Goal: Task Accomplishment & Management: Use online tool/utility

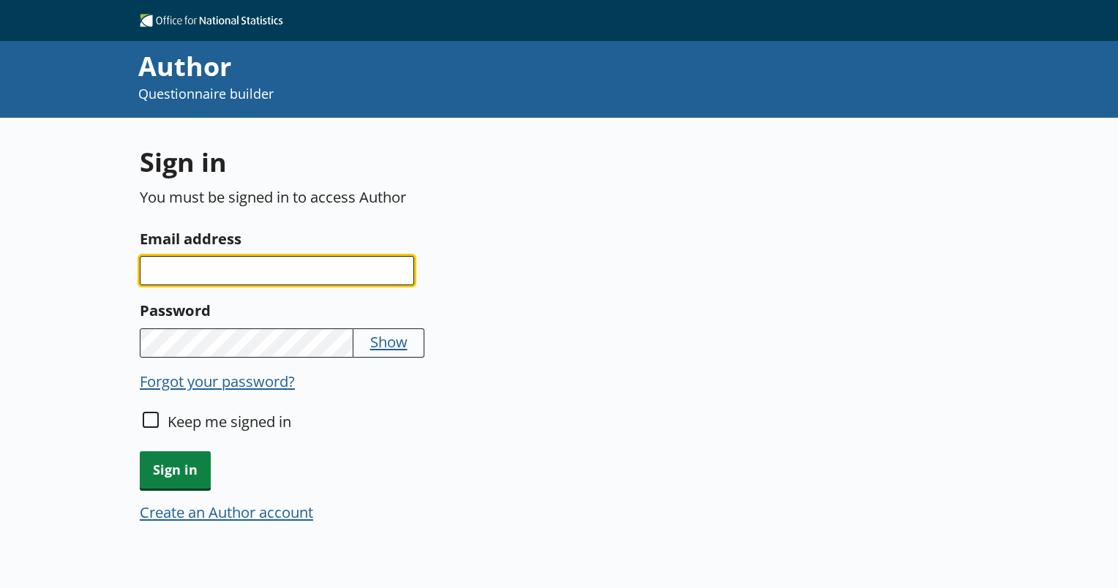
click at [332, 283] on input "Email address" at bounding box center [277, 270] width 274 height 29
type input "[PERSON_NAME][EMAIL_ADDRESS][PERSON_NAME][DOMAIN_NAME]"
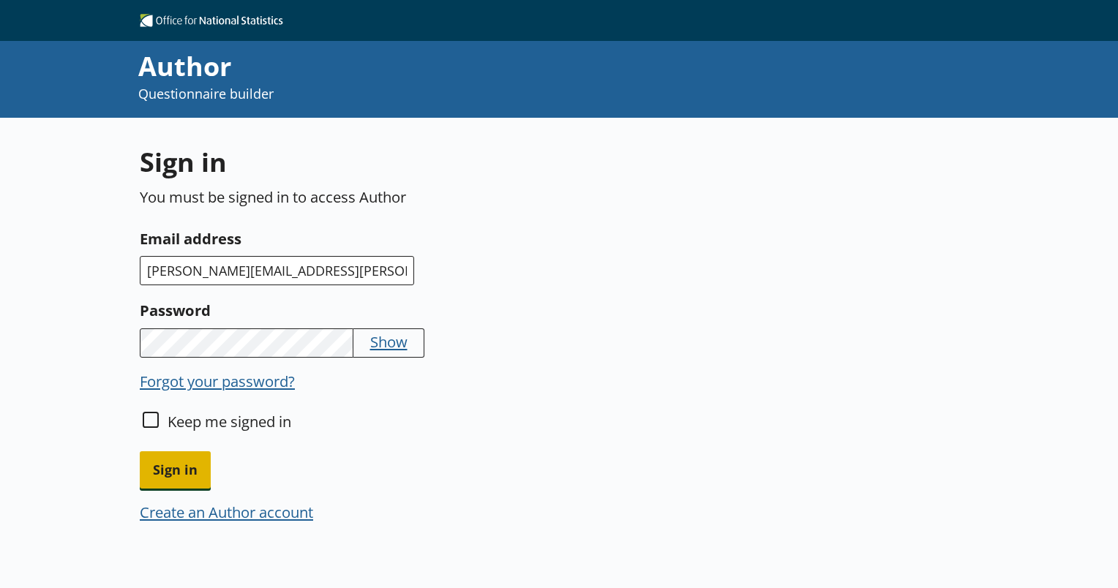
click at [192, 454] on span "Sign in" at bounding box center [175, 470] width 71 height 37
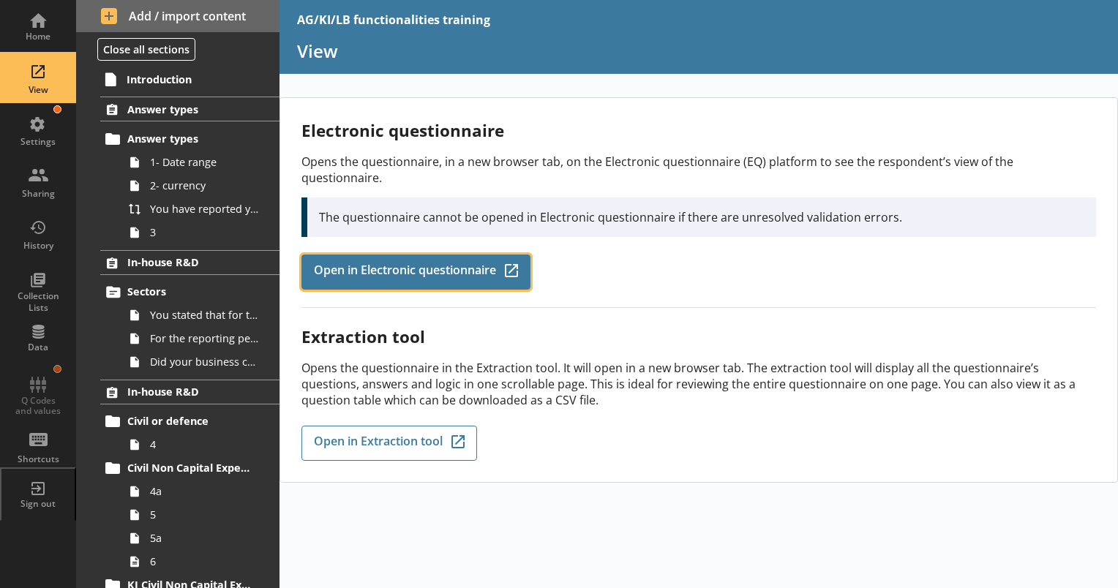
click at [471, 264] on span "Open in Electronic questionnaire" at bounding box center [405, 272] width 182 height 16
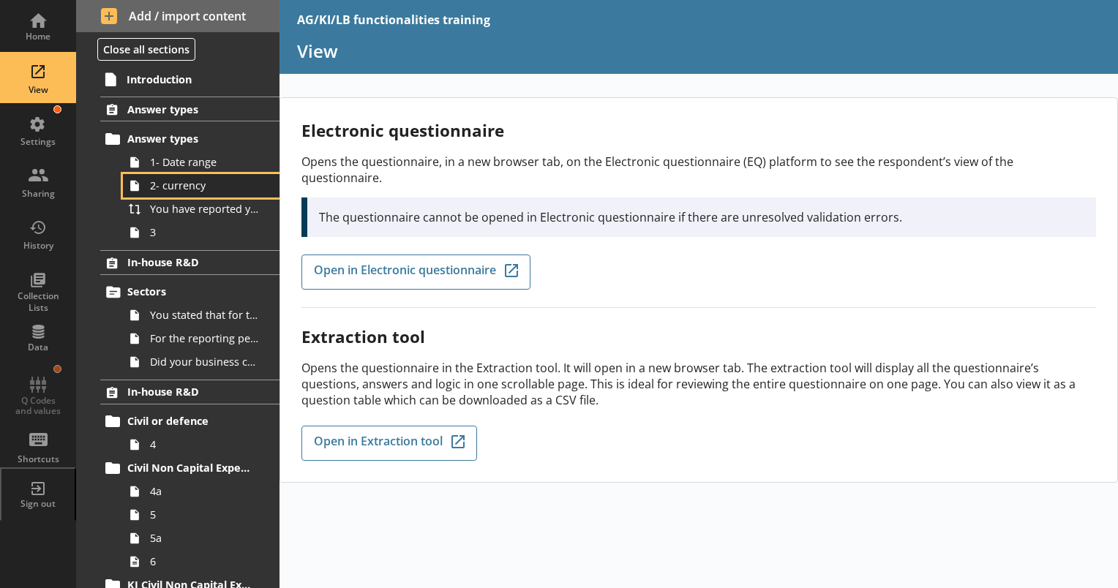
click at [194, 174] on link "2- currency" at bounding box center [201, 185] width 157 height 23
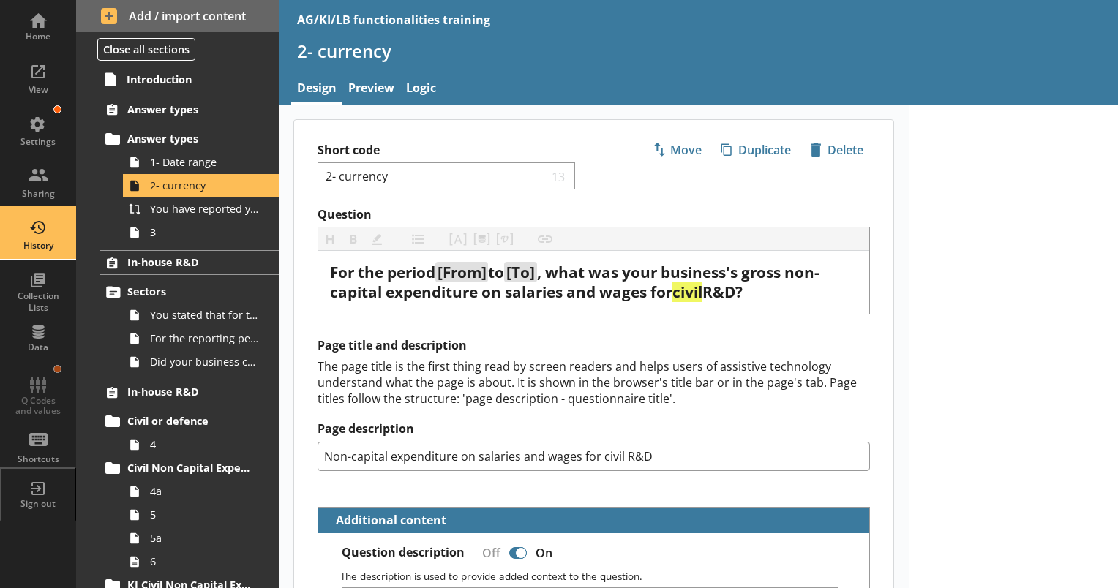
click at [35, 228] on div "History" at bounding box center [37, 233] width 51 height 51
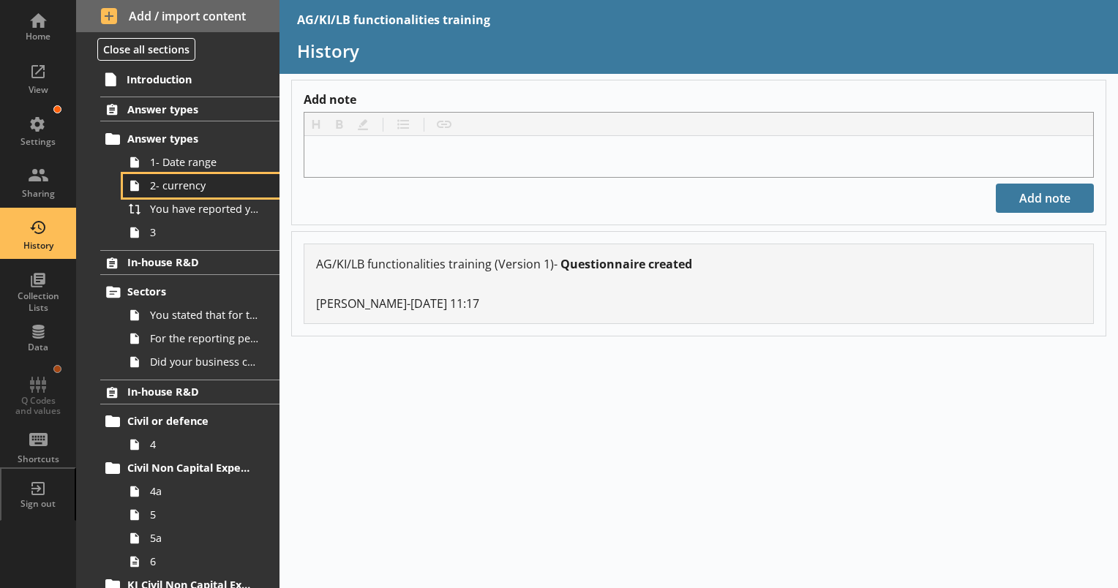
click at [203, 174] on link "2- currency" at bounding box center [201, 185] width 157 height 23
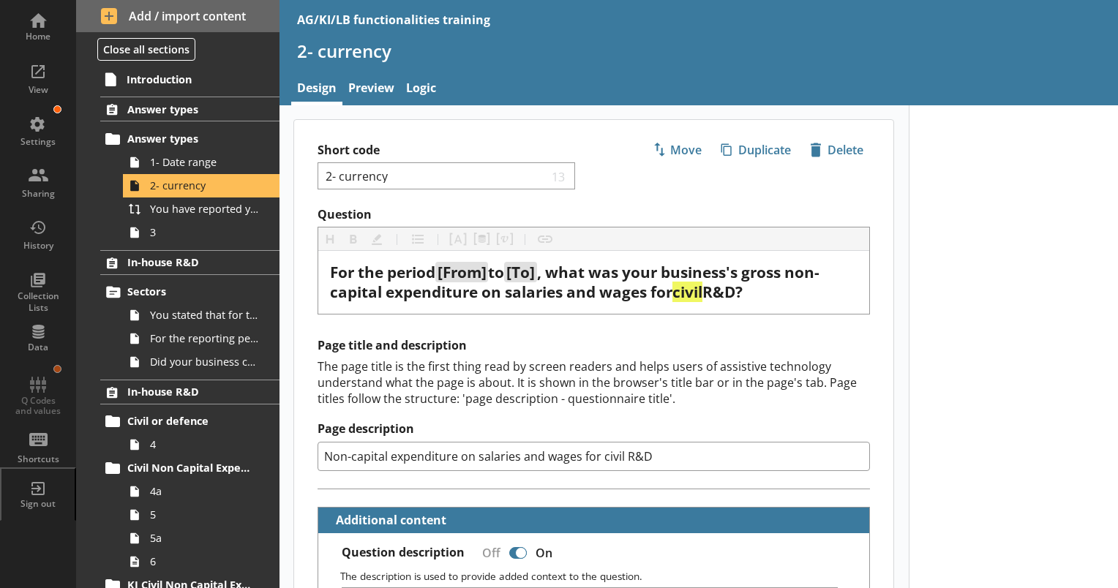
click at [696, 354] on div "Page title and description The page title is the first thing read by screen rea…" at bounding box center [594, 404] width 553 height 132
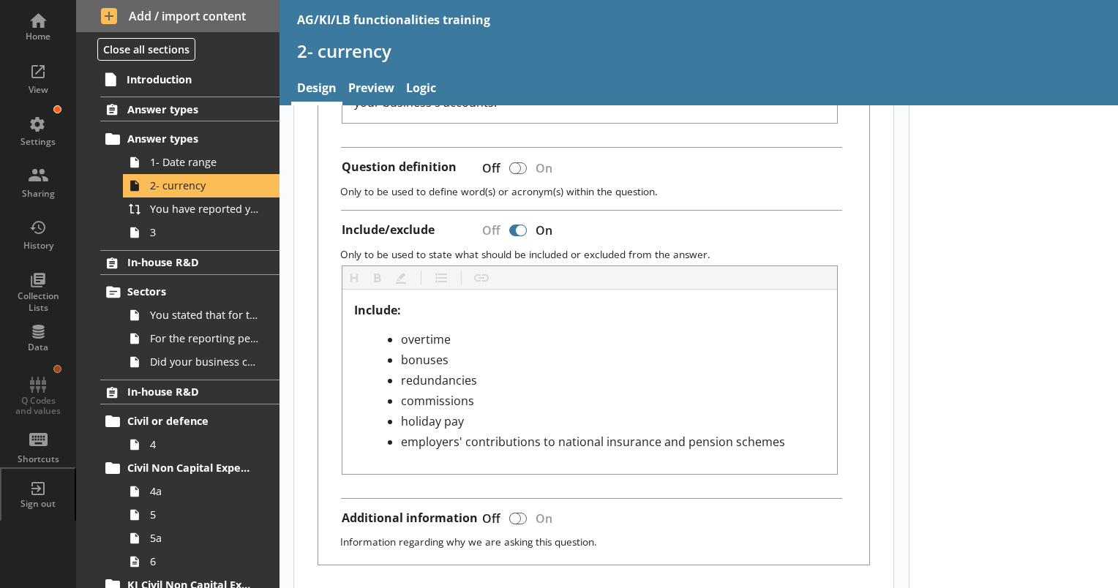
scroll to position [615, 0]
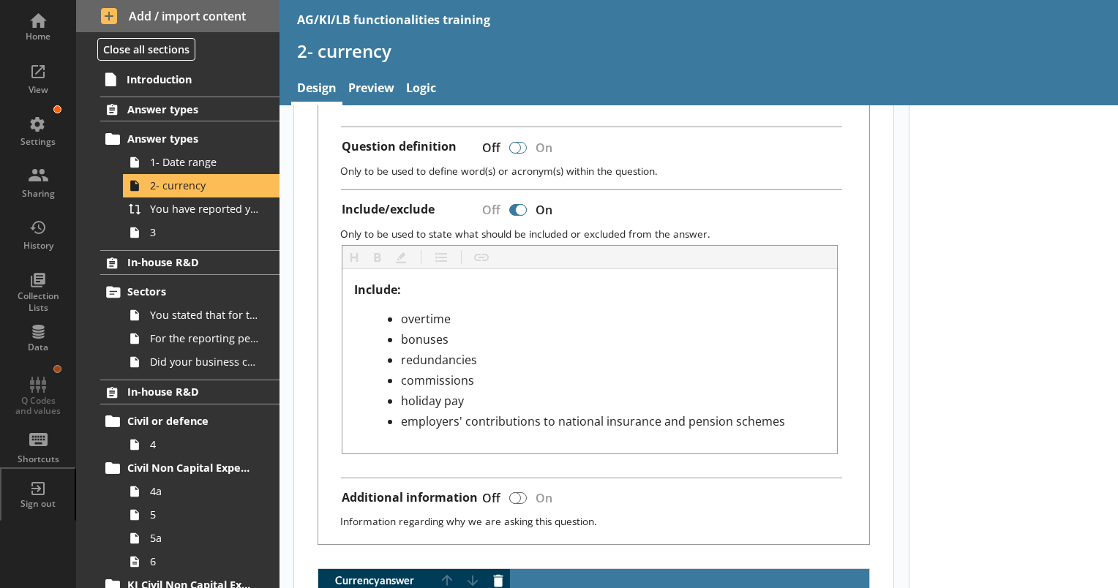
click at [524, 149] on div at bounding box center [518, 148] width 18 height 12
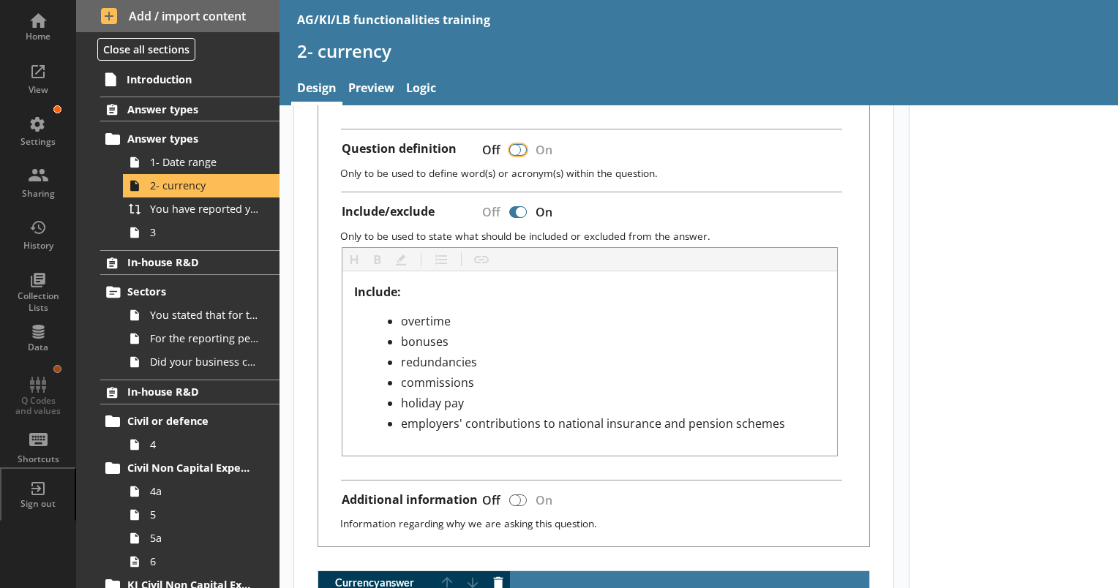
type textarea "x"
checkbox input "true"
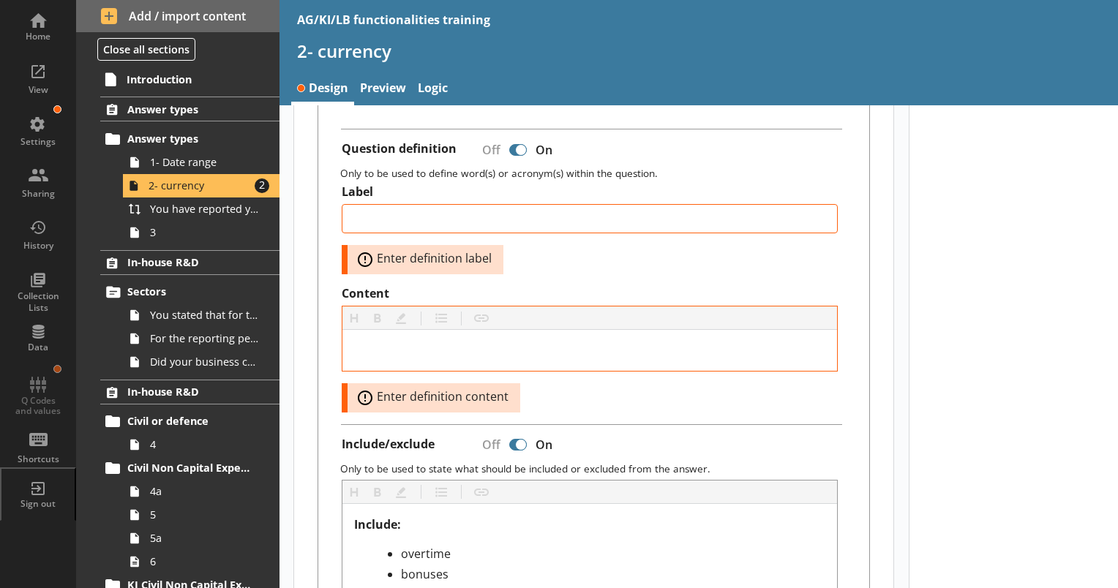
click at [524, 146] on div at bounding box center [521, 150] width 12 height 12
type textarea "x"
checkbox input "false"
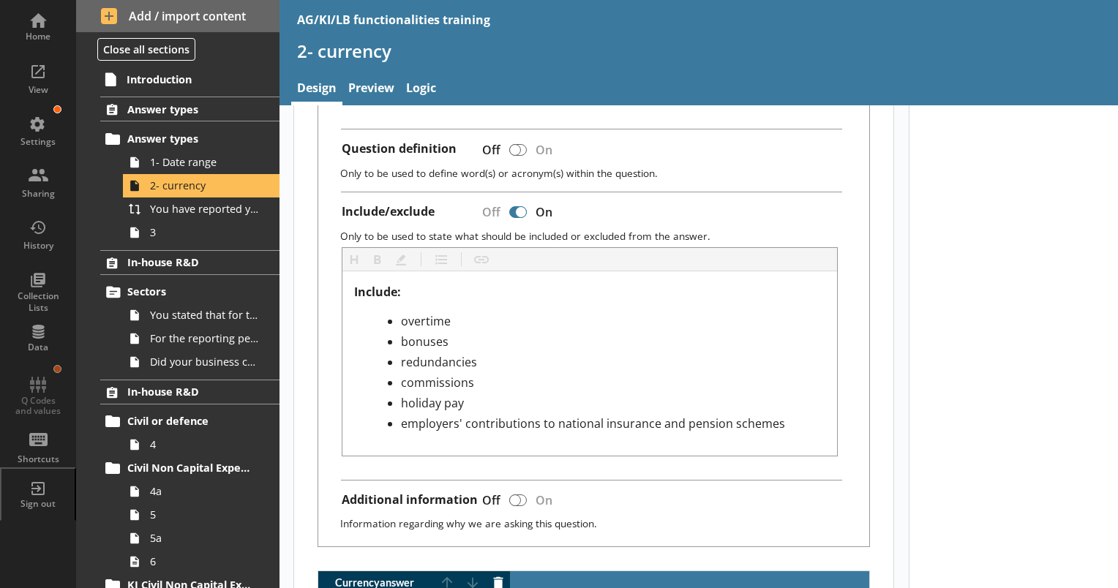
click at [513, 206] on div at bounding box center [518, 212] width 18 height 12
type textarea "x"
checkbox input "false"
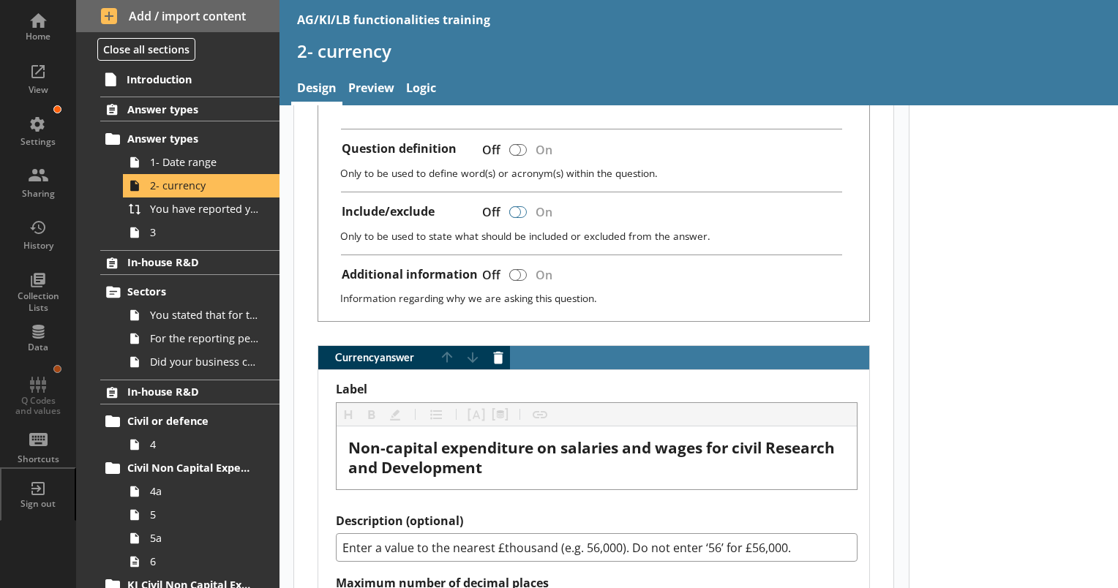
click at [524, 208] on div at bounding box center [518, 212] width 18 height 12
type textarea "x"
checkbox input "true"
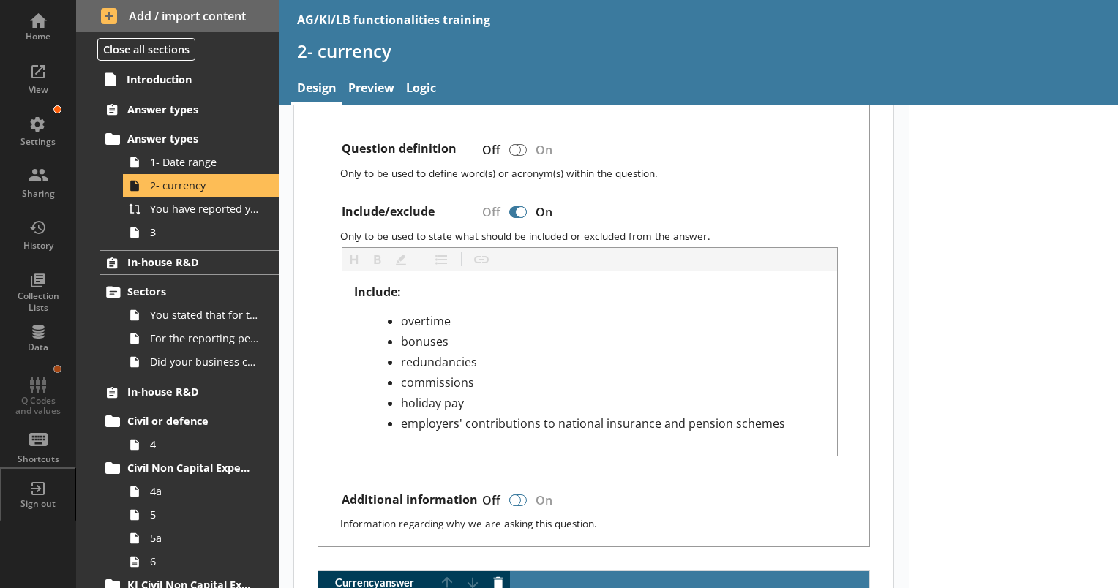
click at [521, 495] on div at bounding box center [518, 501] width 18 height 12
type textarea "x"
checkbox input "true"
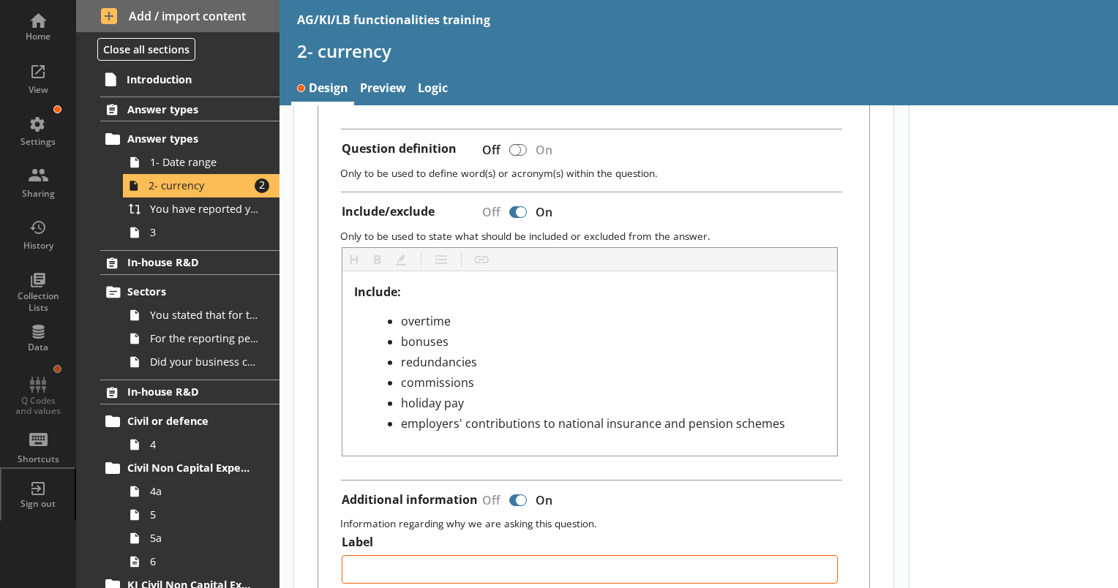
click at [909, 464] on div at bounding box center [1014, 456] width 210 height 1926
click at [1106, 350] on div at bounding box center [1014, 456] width 210 height 1926
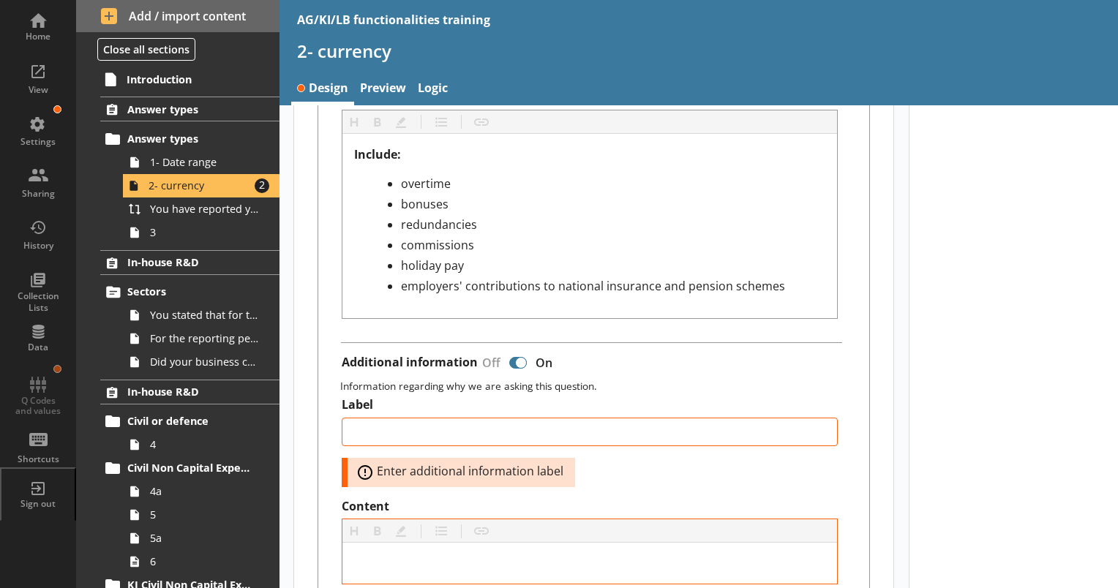
scroll to position [775, 0]
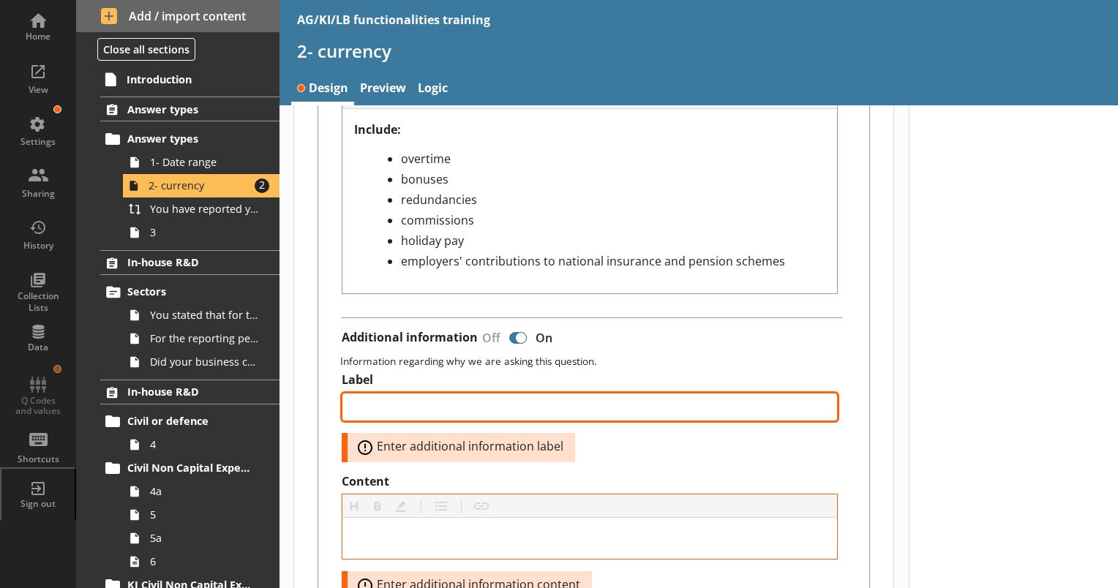
click at [472, 401] on textarea "Label" at bounding box center [590, 407] width 497 height 29
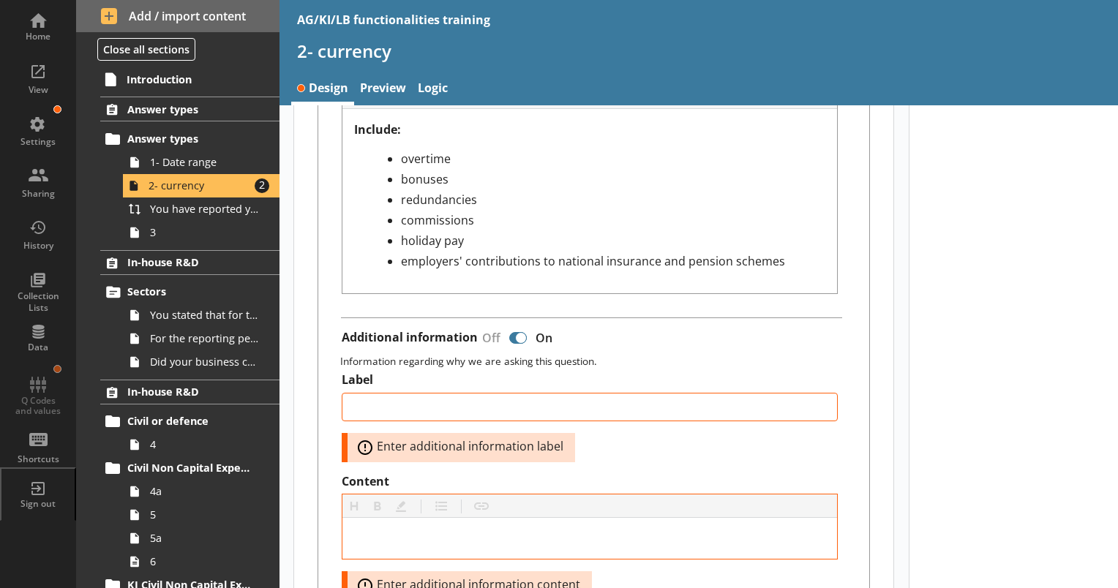
click at [364, 444] on span "Error: Enter additional information label" at bounding box center [468, 448] width 228 height 18
click at [213, 190] on span "2- currency" at bounding box center [199, 186] width 101 height 14
type textarea "x"
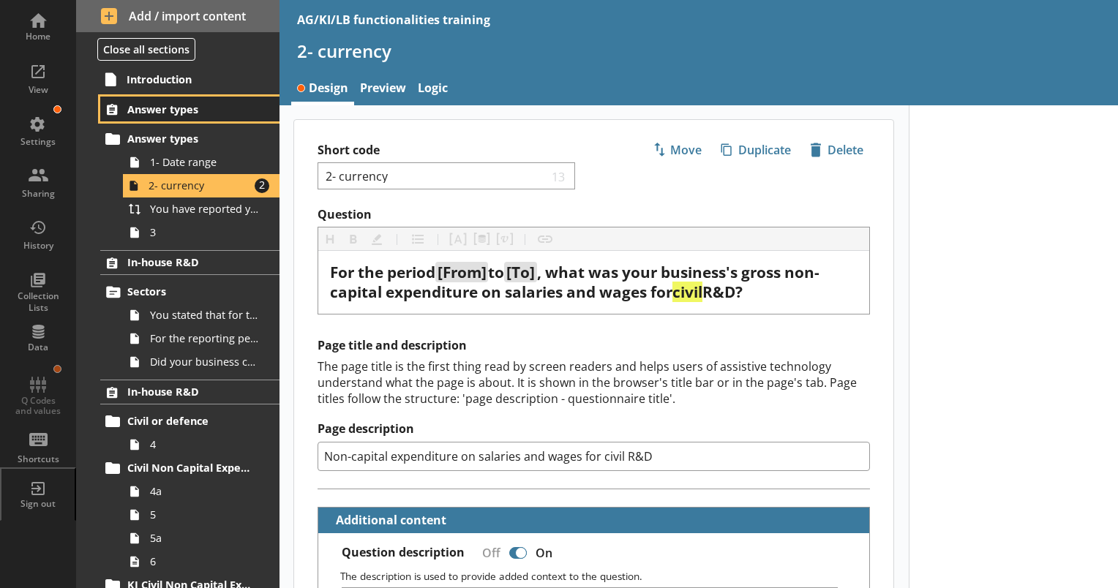
click at [164, 113] on span "Answer types" at bounding box center [190, 109] width 127 height 14
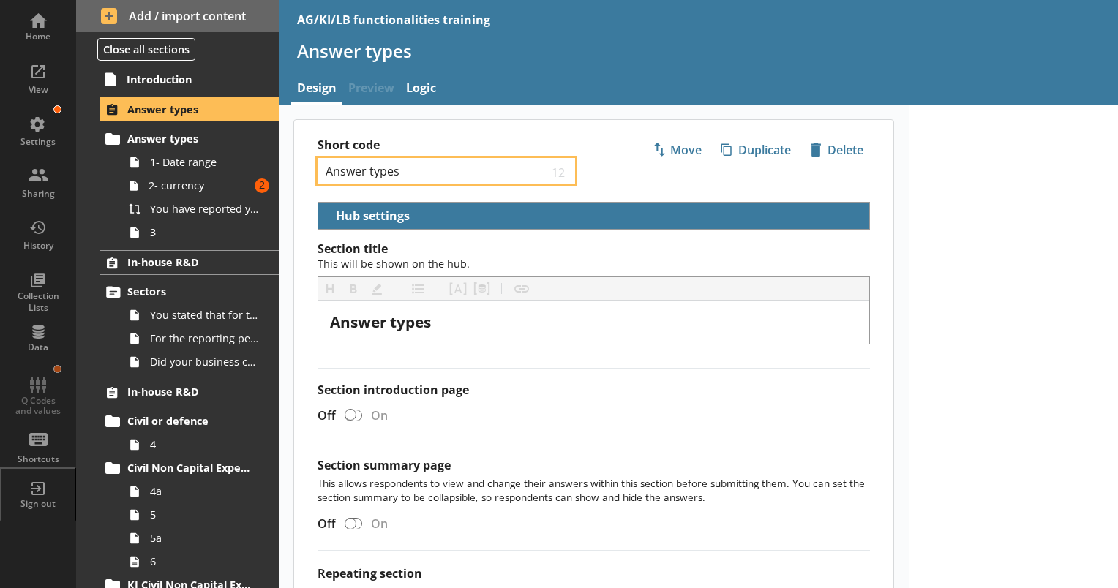
click at [428, 167] on input "Answer types" at bounding box center [436, 172] width 224 height 14
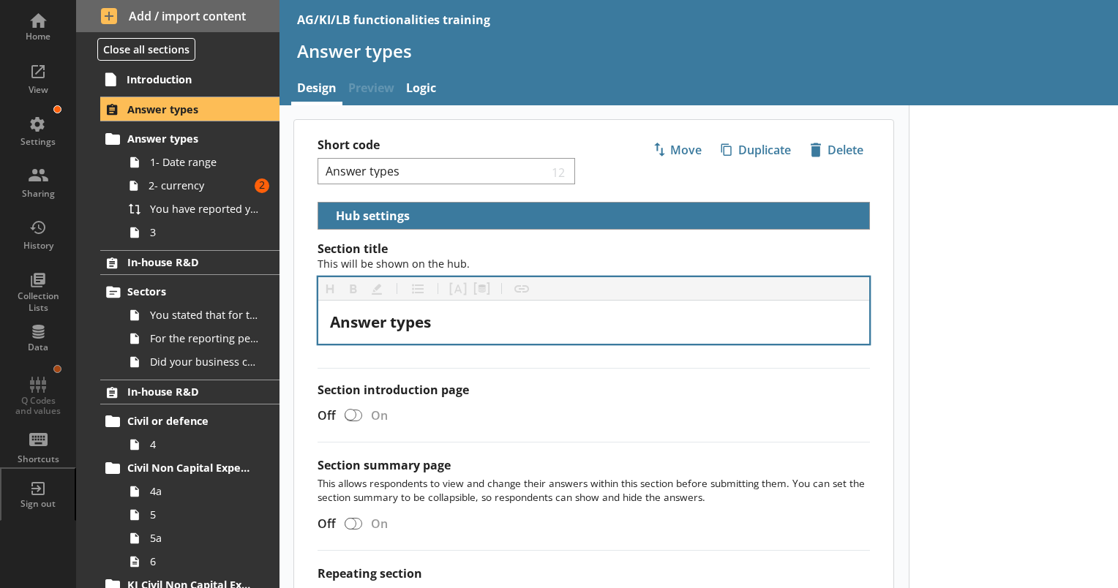
click at [433, 334] on div "Answer types" at bounding box center [593, 322] width 551 height 43
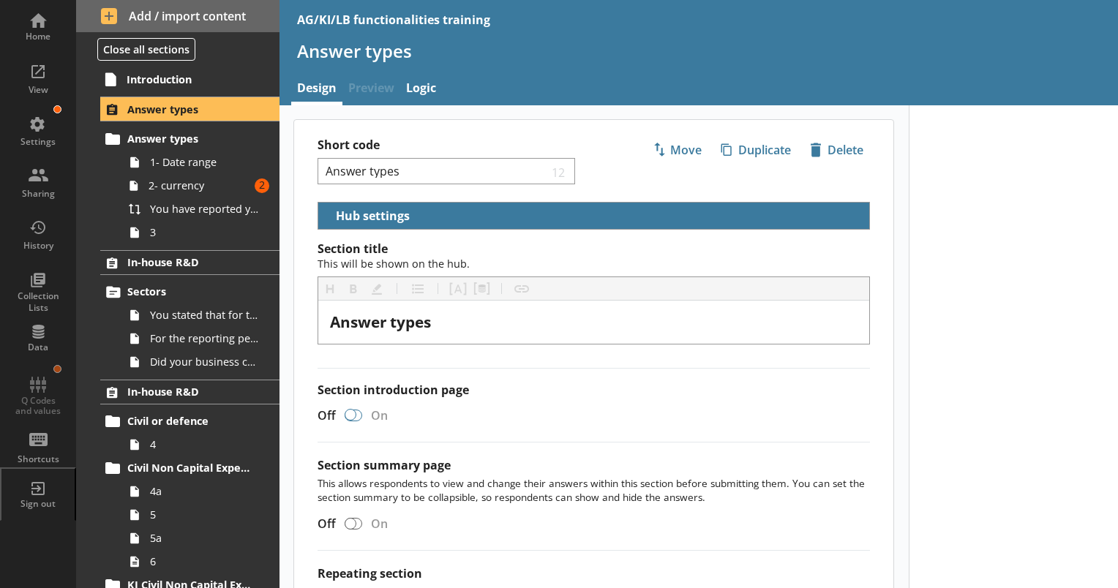
click at [361, 415] on div at bounding box center [354, 416] width 18 height 12
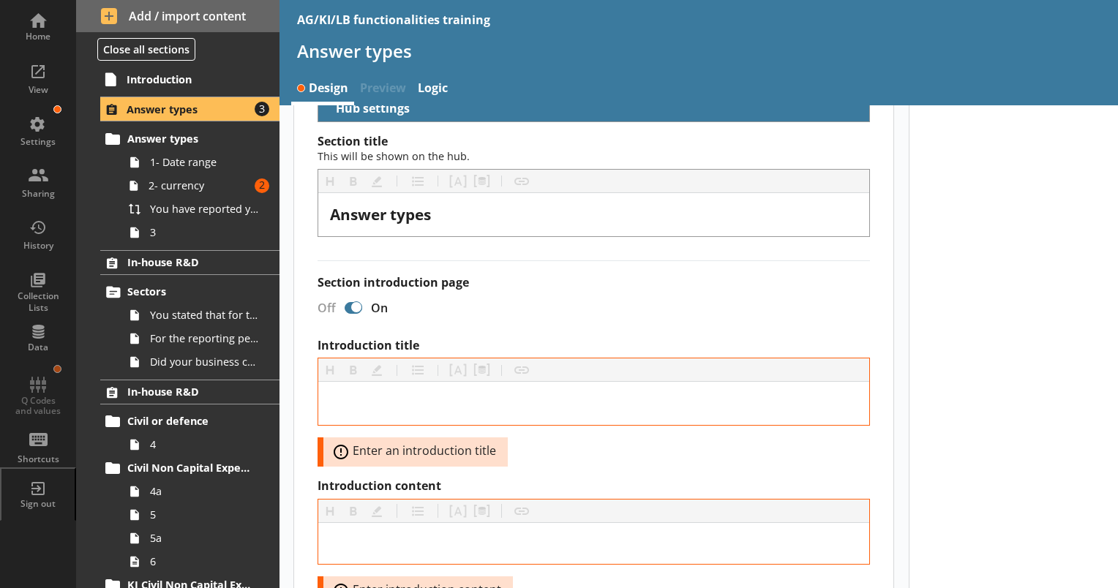
scroll to position [88, 0]
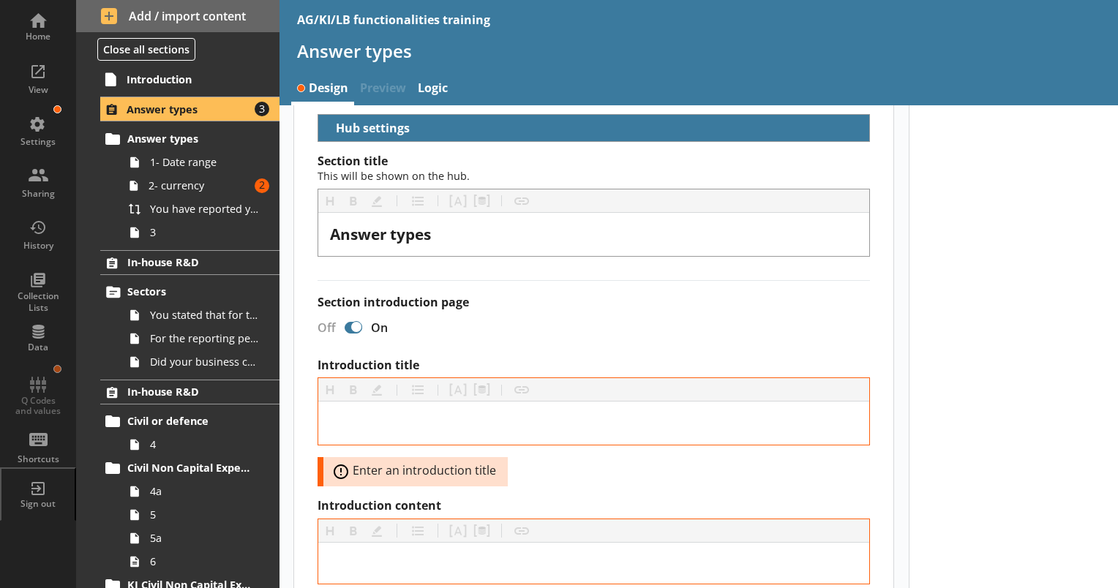
click at [348, 325] on div at bounding box center [354, 328] width 18 height 12
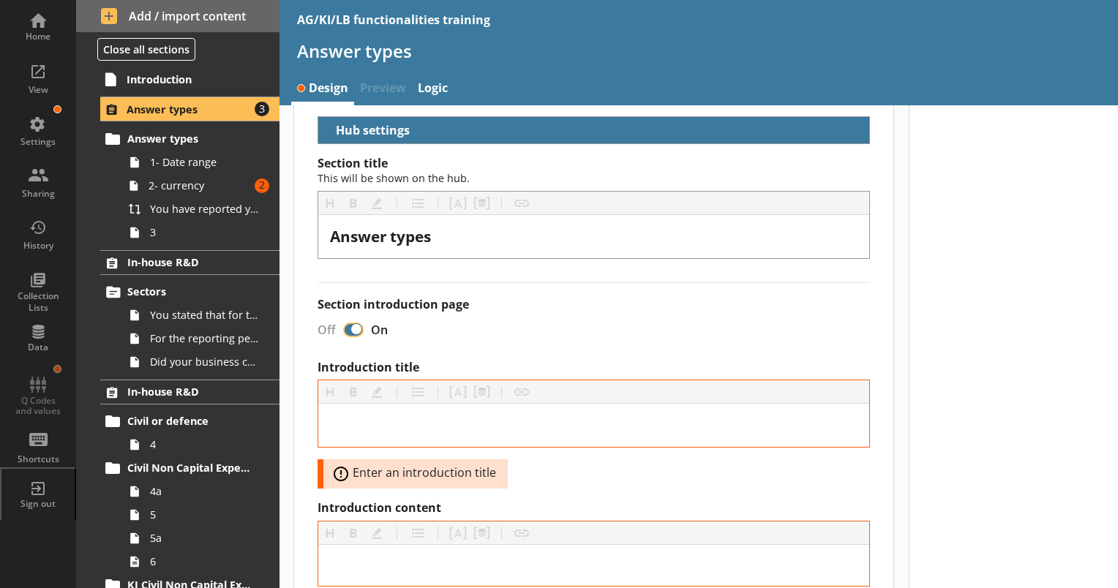
checkbox input "false"
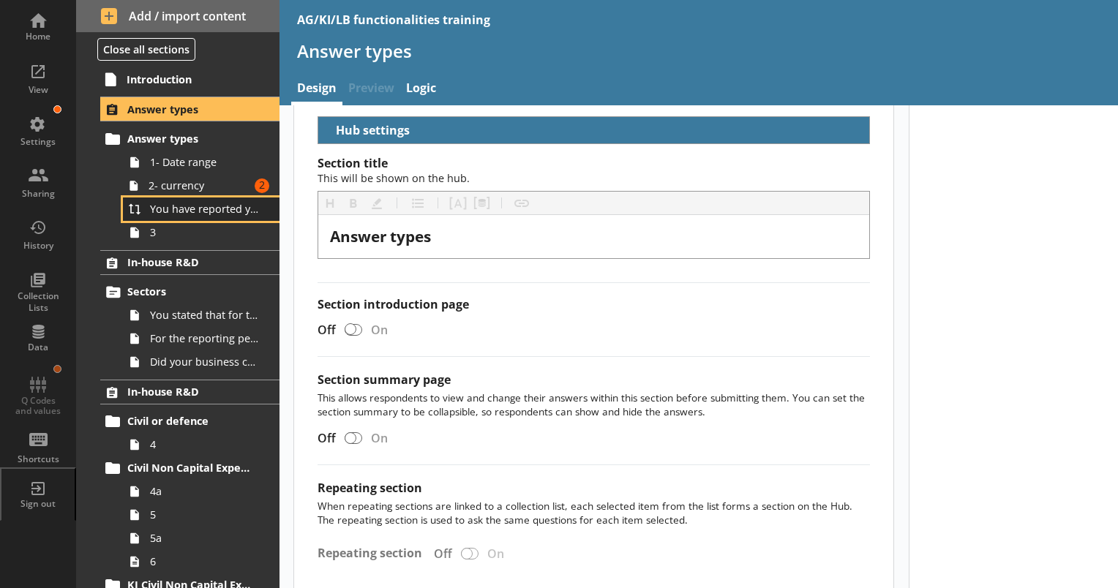
click at [201, 215] on link "You have reported your business's gross non-capital expenditure on salaries and…" at bounding box center [201, 209] width 157 height 23
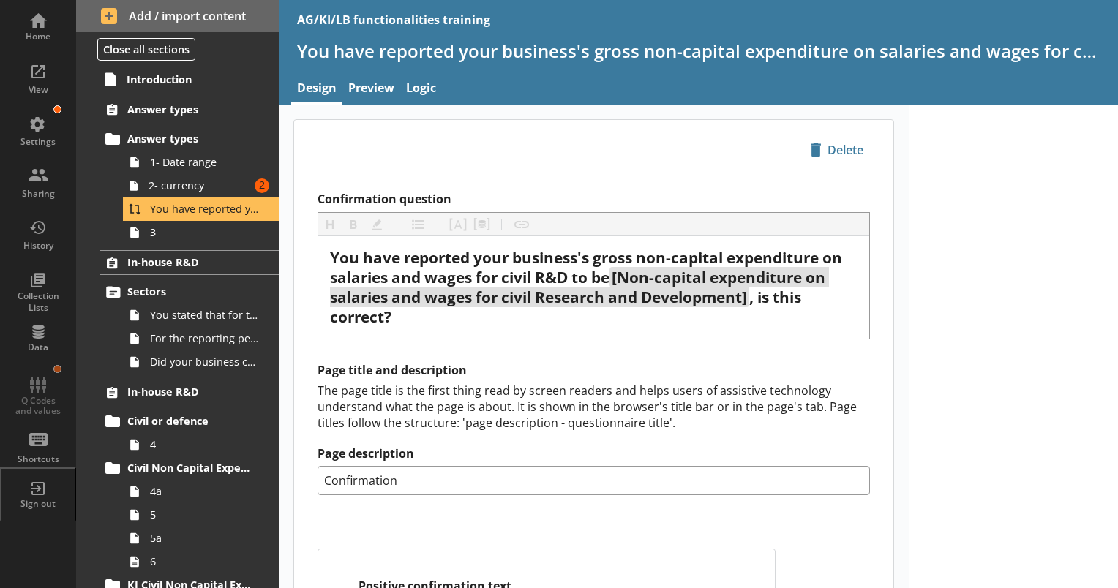
click at [433, 391] on div "The page title is the first thing read by screen readers and helps users of ass…" at bounding box center [594, 407] width 553 height 48
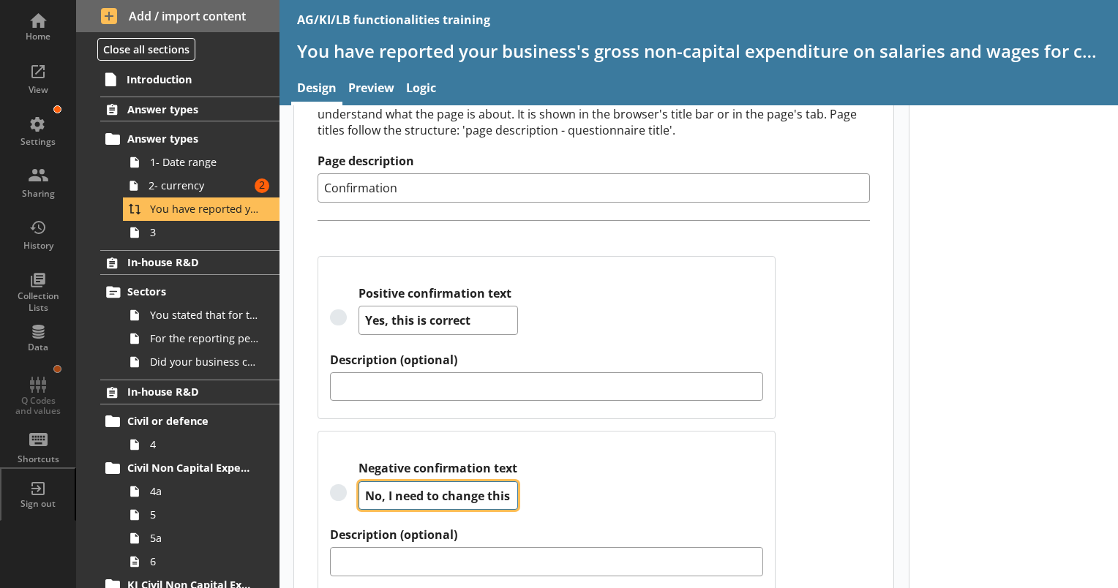
scroll to position [291, 0]
click at [392, 487] on textarea "No, I need to change this" at bounding box center [439, 498] width 160 height 29
click at [471, 495] on textarea "No, I need to change this" at bounding box center [439, 498] width 160 height 29
type textarea "x"
type textarea "No, I need to chage this"
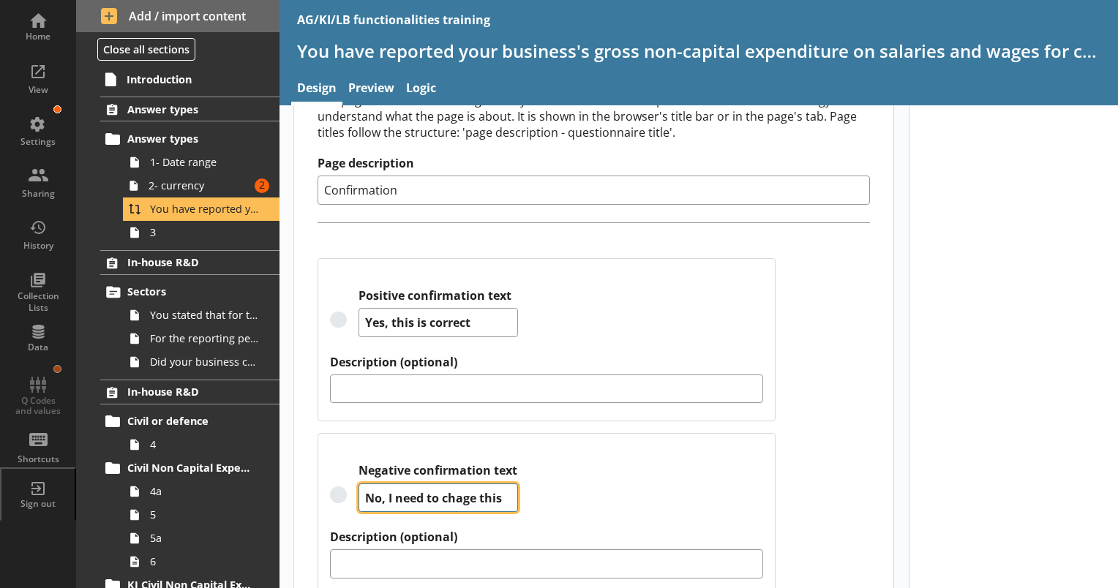
type textarea "x"
type textarea "No, I need to chge this"
type textarea "x"
type textarea "No, I need to cge this"
type textarea "x"
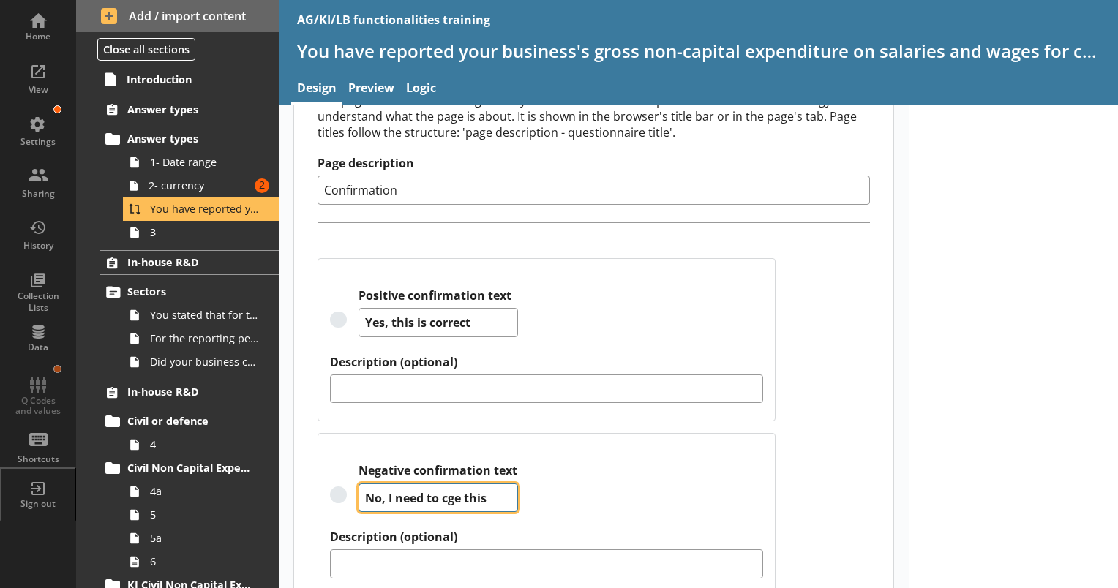
type textarea "No, I need to chge this"
type textarea "x"
type textarea "No, I need to chage this"
type textarea "x"
type textarea "No, I need to change this"
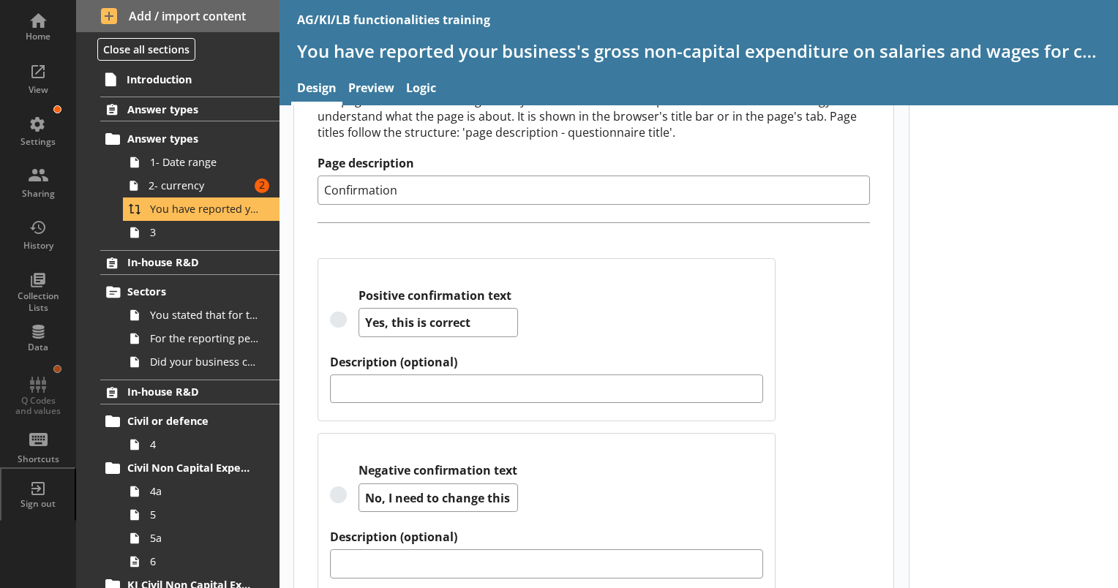
click at [754, 463] on div "Negative confirmation text No, I need to change this" at bounding box center [546, 496] width 433 height 67
click at [152, 237] on span "3" at bounding box center [205, 232] width 110 height 14
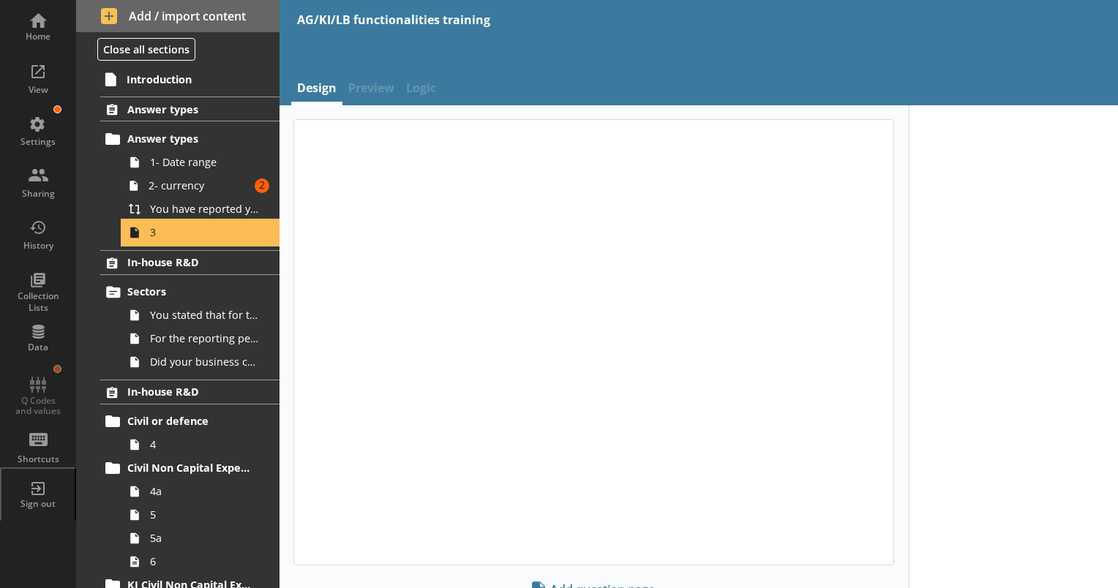
type textarea "x"
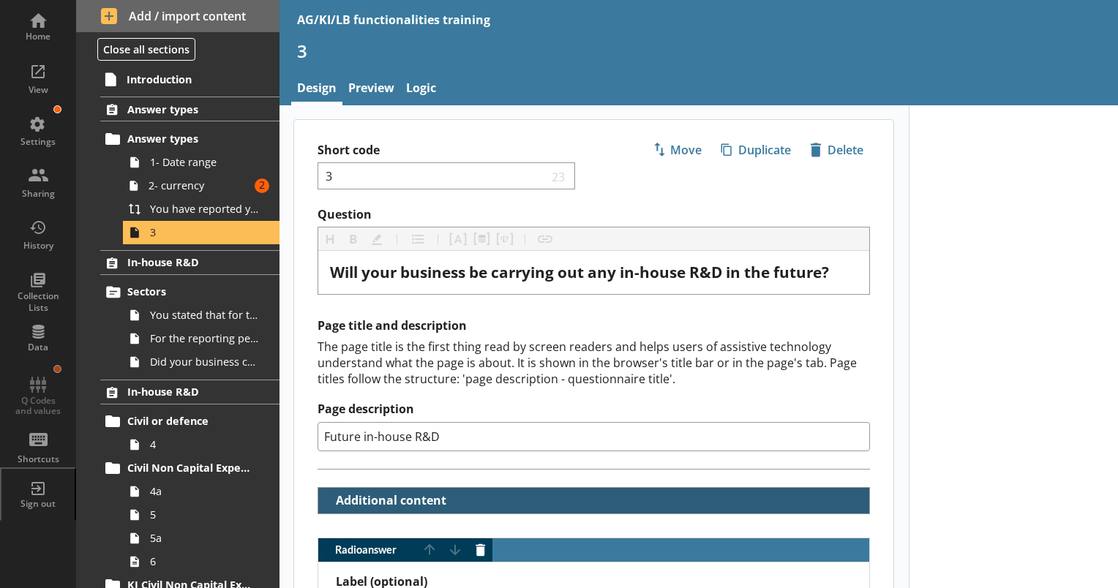
click at [325, 498] on button "Additional content" at bounding box center [386, 501] width 125 height 26
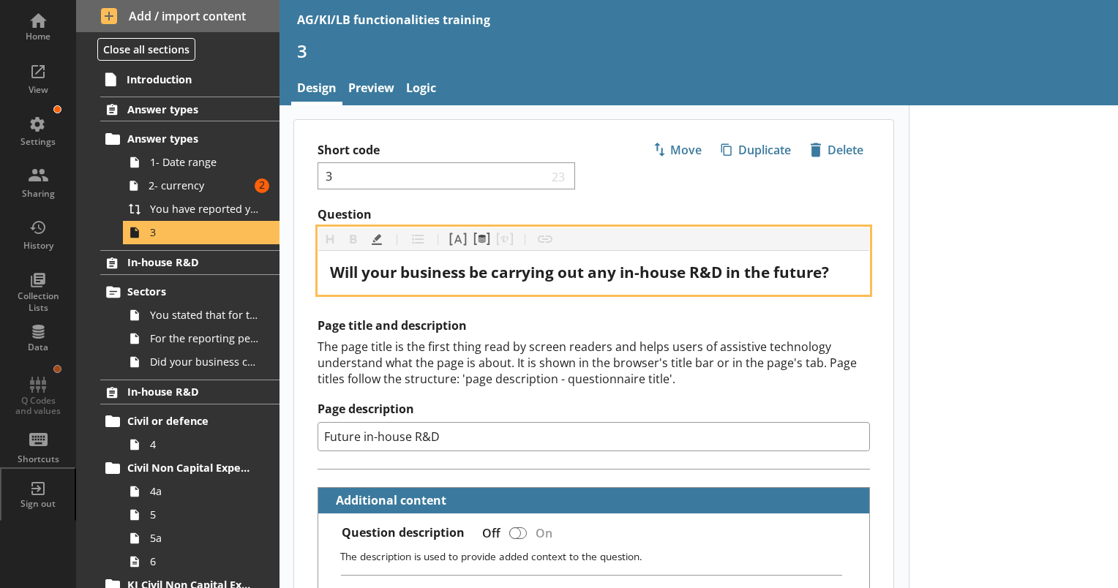
click at [528, 269] on span "Will your business be carrying out any in-house R&D in the future?" at bounding box center [579, 272] width 499 height 20
click at [477, 237] on button "Pipe metadata" at bounding box center [481, 239] width 23 height 23
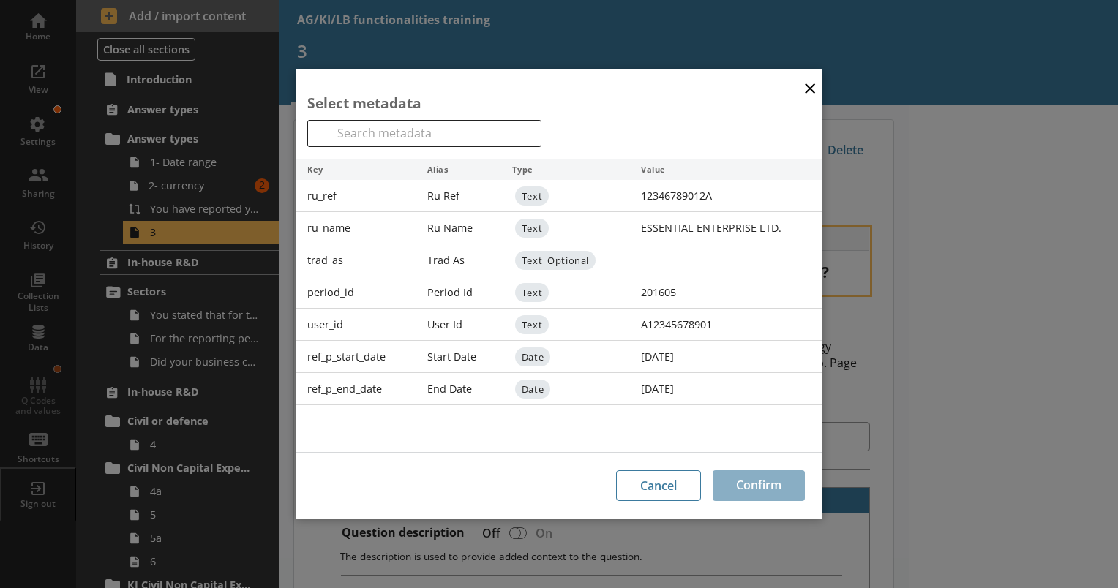
click at [473, 229] on div "Ru Name" at bounding box center [459, 228] width 86 height 32
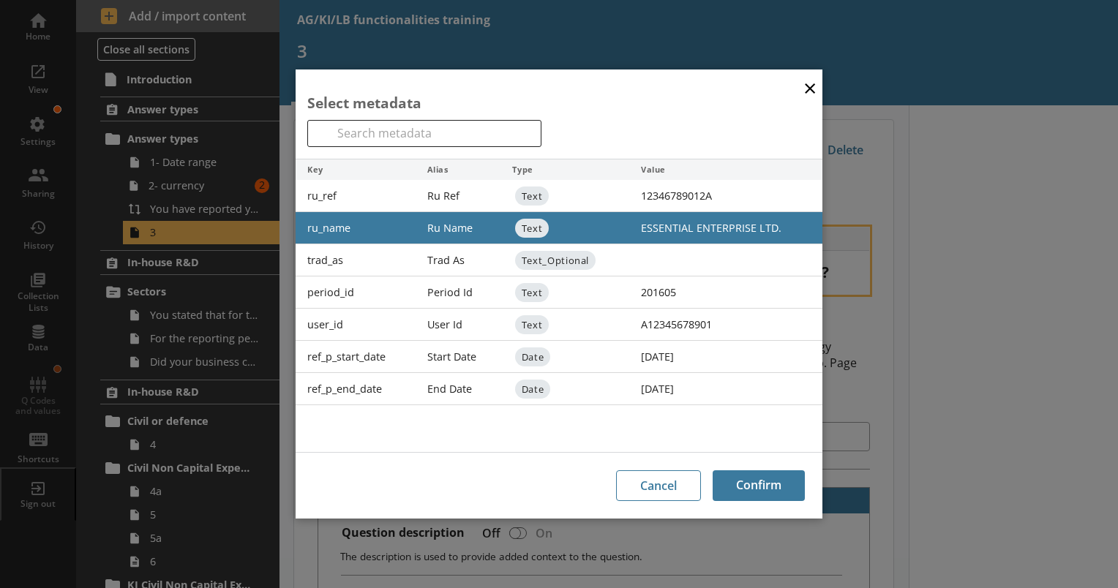
drag, startPoint x: 473, startPoint y: 188, endPoint x: 464, endPoint y: 184, distance: 9.5
click at [464, 184] on div "Ru Ref" at bounding box center [459, 196] width 86 height 32
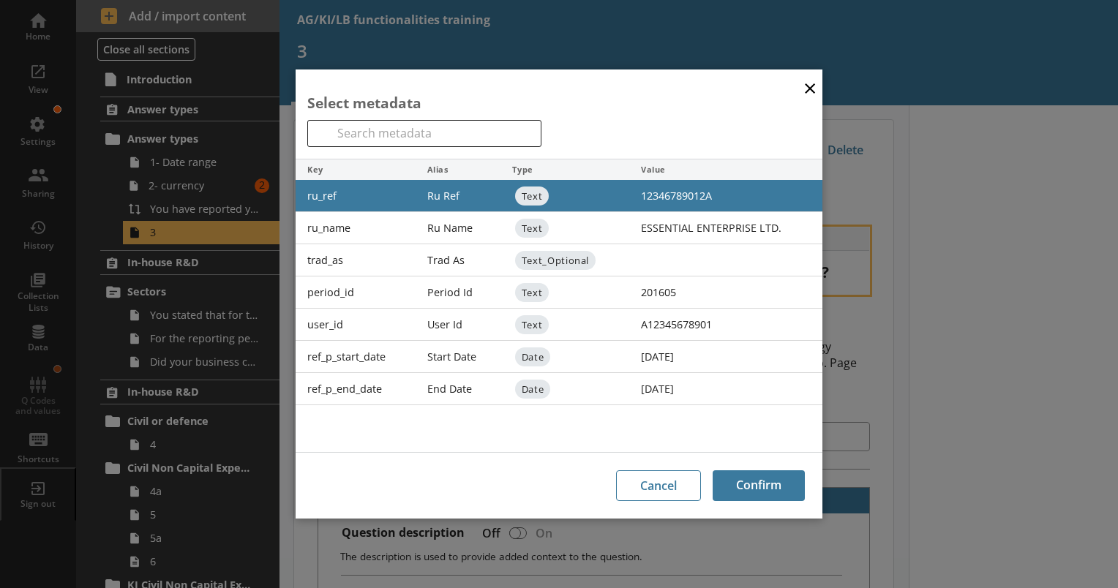
click at [463, 220] on div "Ru Name" at bounding box center [459, 228] width 86 height 32
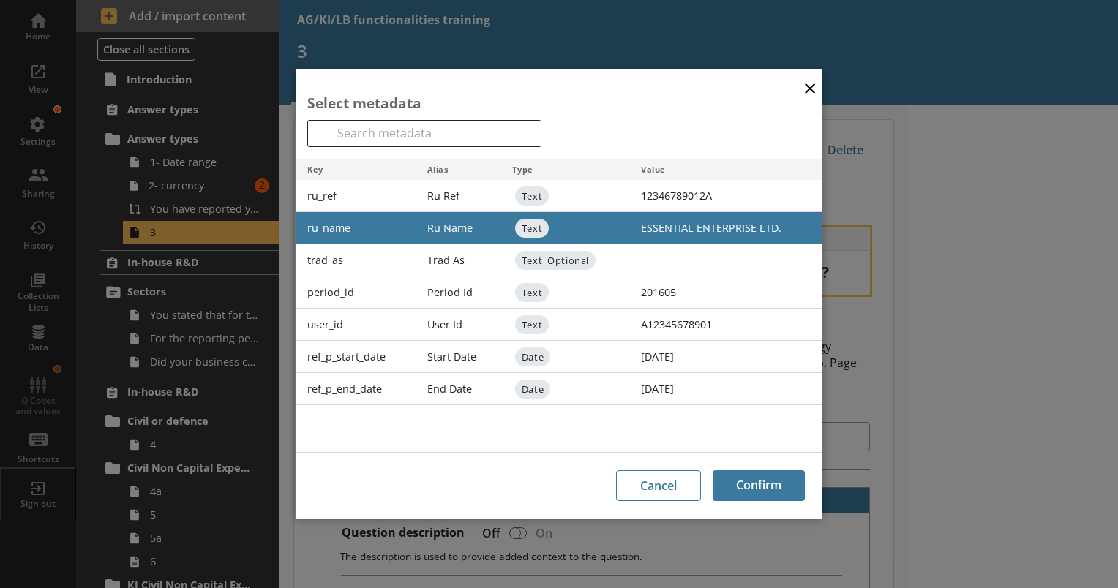
click at [444, 313] on div "User Id" at bounding box center [459, 325] width 86 height 32
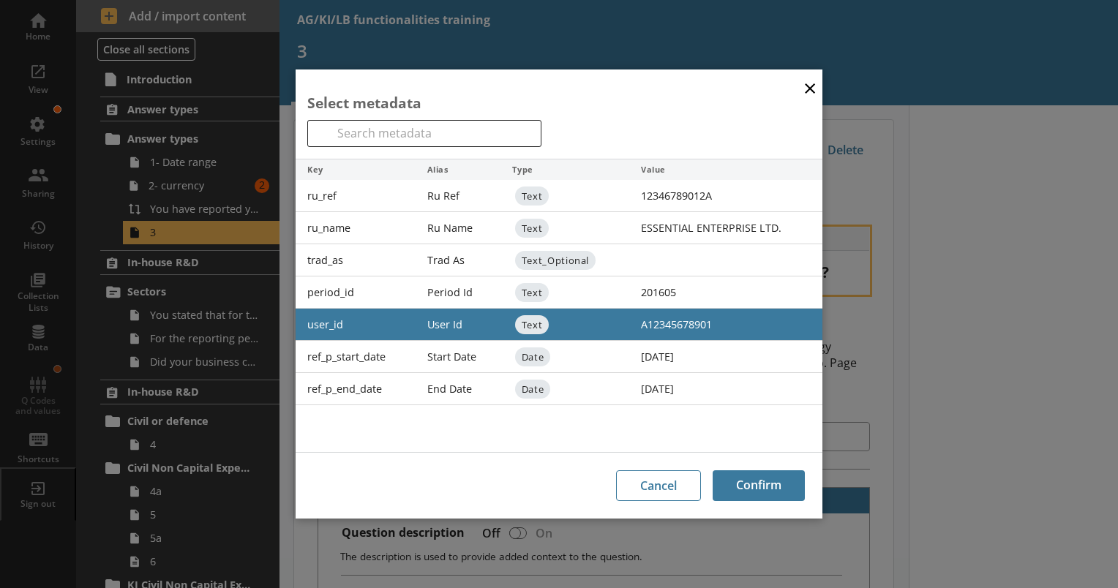
click at [441, 364] on div "Start Date" at bounding box center [459, 357] width 86 height 32
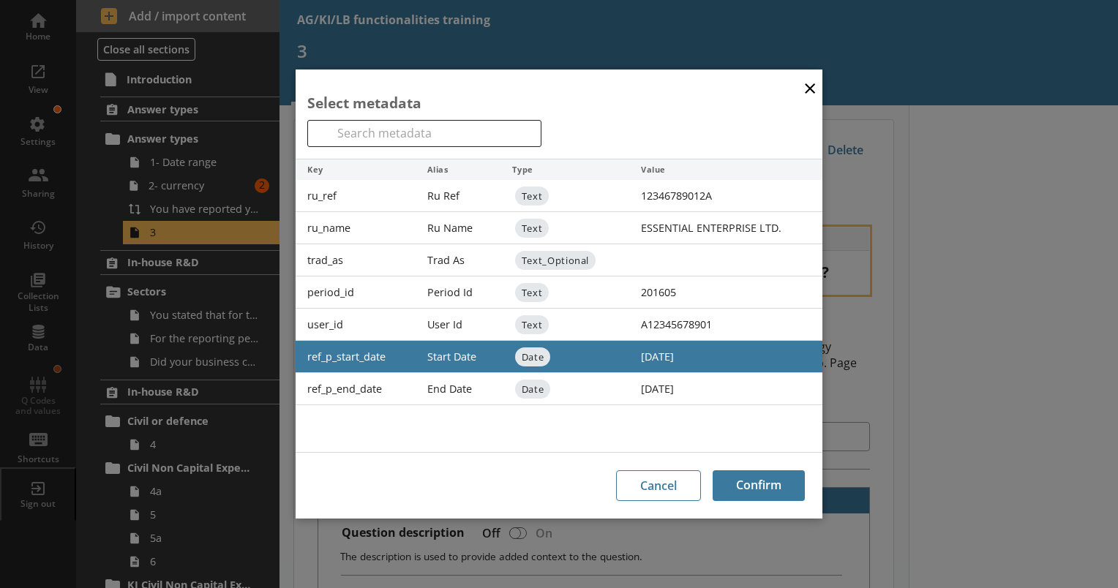
click at [448, 394] on div "End Date" at bounding box center [459, 389] width 86 height 32
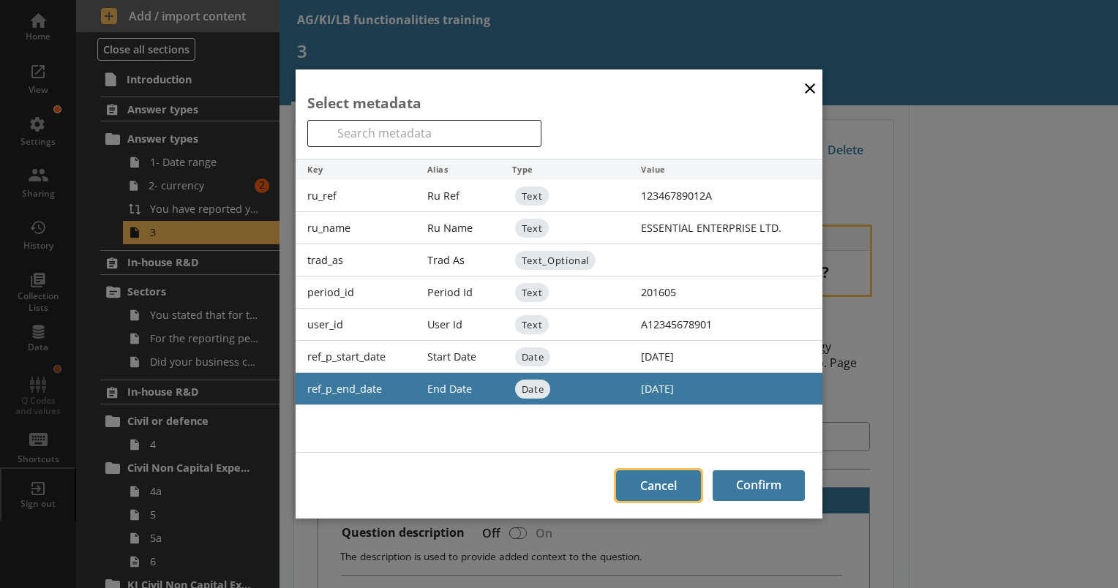
click at [624, 481] on button "Cancel" at bounding box center [658, 486] width 85 height 31
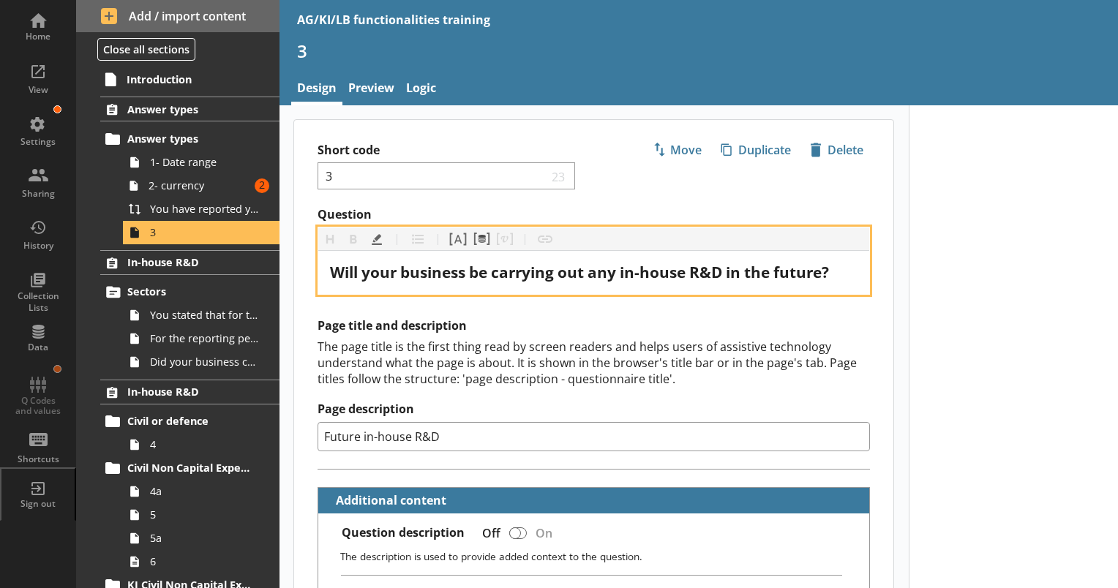
click at [650, 386] on div "Page title and description The page title is the first thing read by screen rea…" at bounding box center [594, 384] width 553 height 132
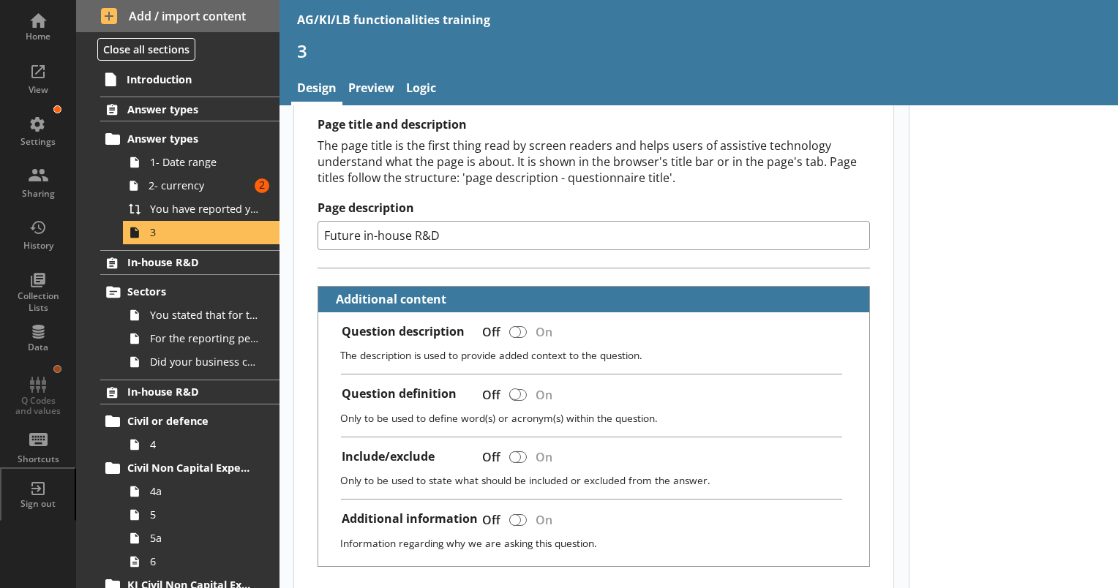
scroll to position [205, 0]
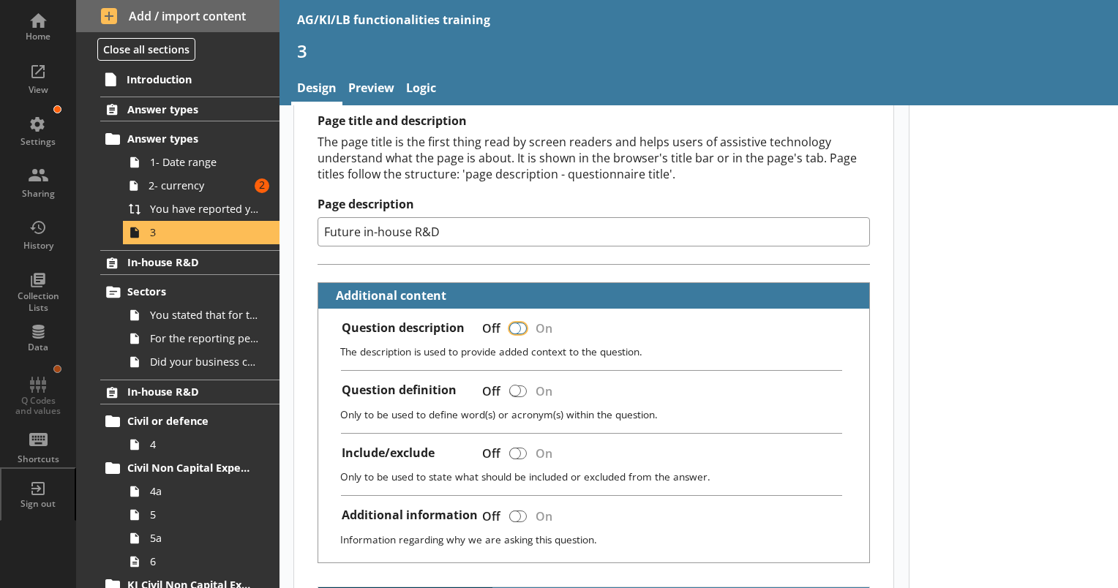
click at [524, 319] on input "Question description" at bounding box center [517, 328] width 23 height 26
checkbox input "false"
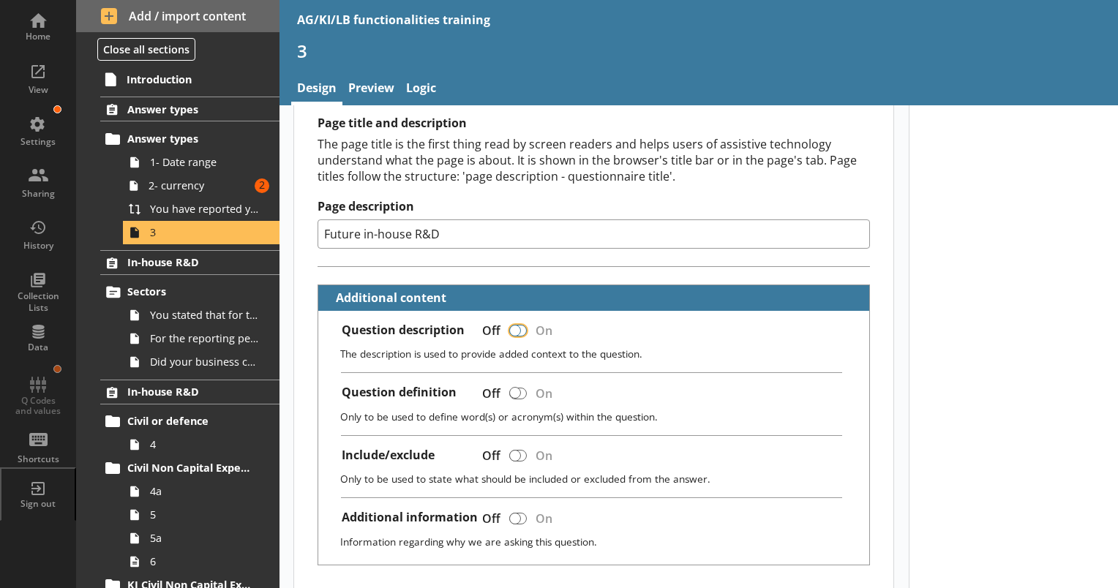
type textarea "x"
checkbox input "true"
type textarea "x"
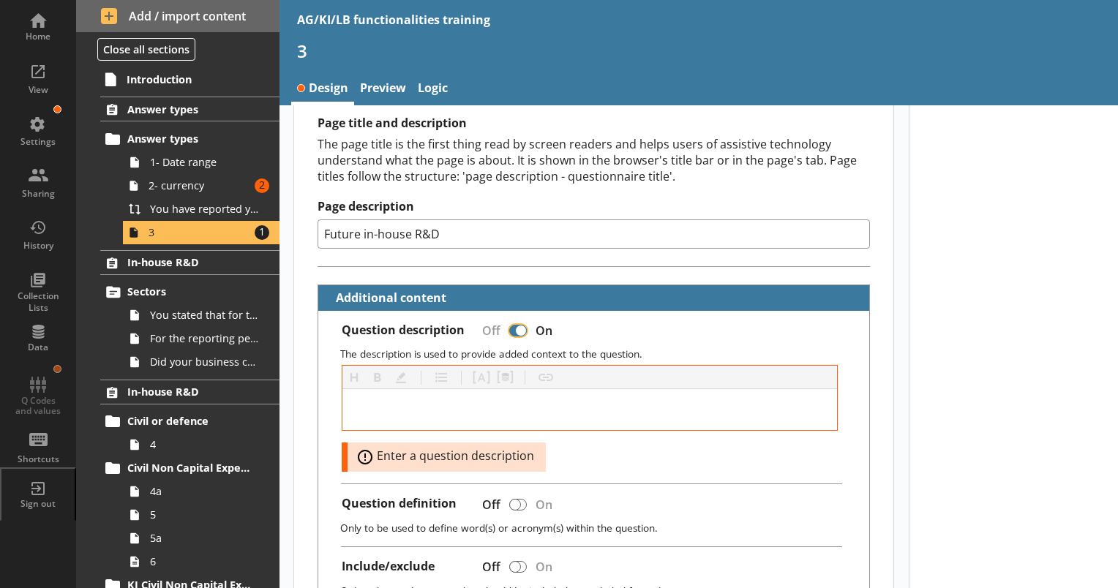
click at [506, 329] on input "Question description" at bounding box center [517, 331] width 23 height 26
checkbox input "true"
type textarea "x"
checkbox input "false"
type textarea "x"
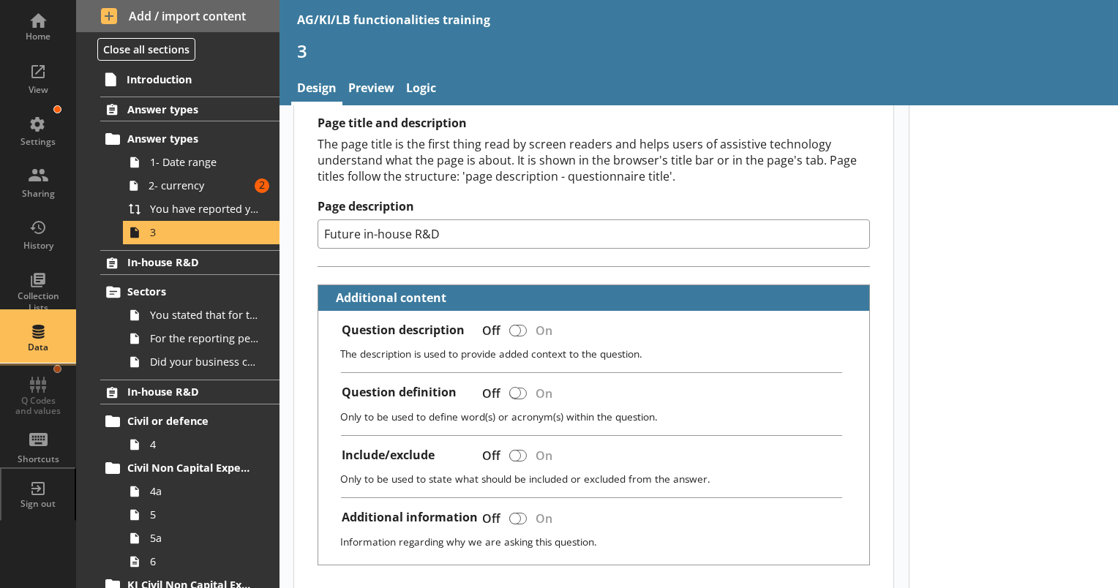
click at [40, 339] on div "Data" at bounding box center [37, 337] width 51 height 51
select select "Text_Optional"
select select "Date"
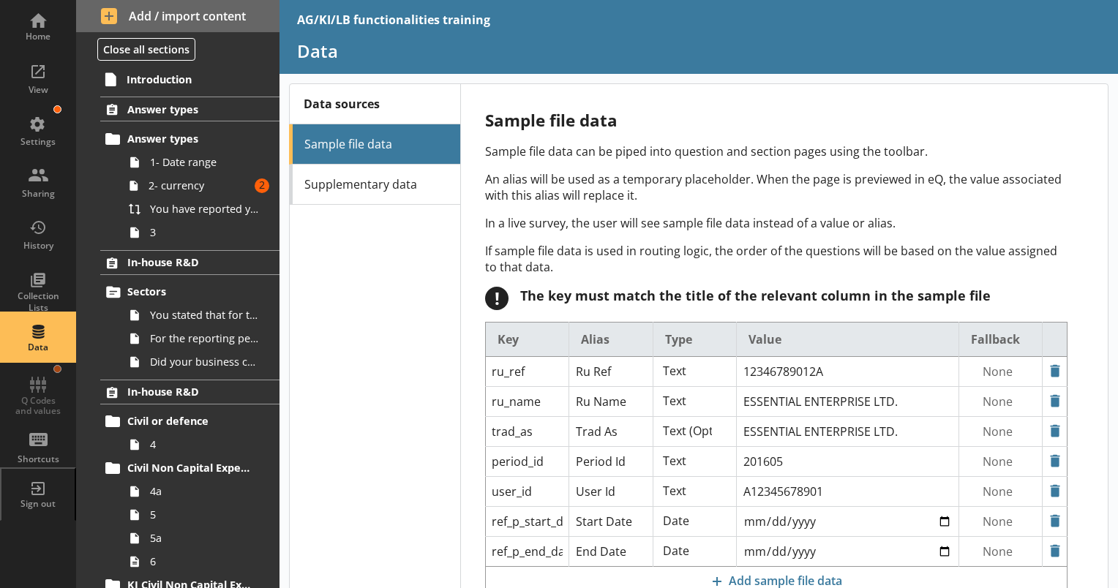
click at [771, 147] on p "Sample file data can be piped into question and section pages using the toolbar." at bounding box center [776, 151] width 583 height 16
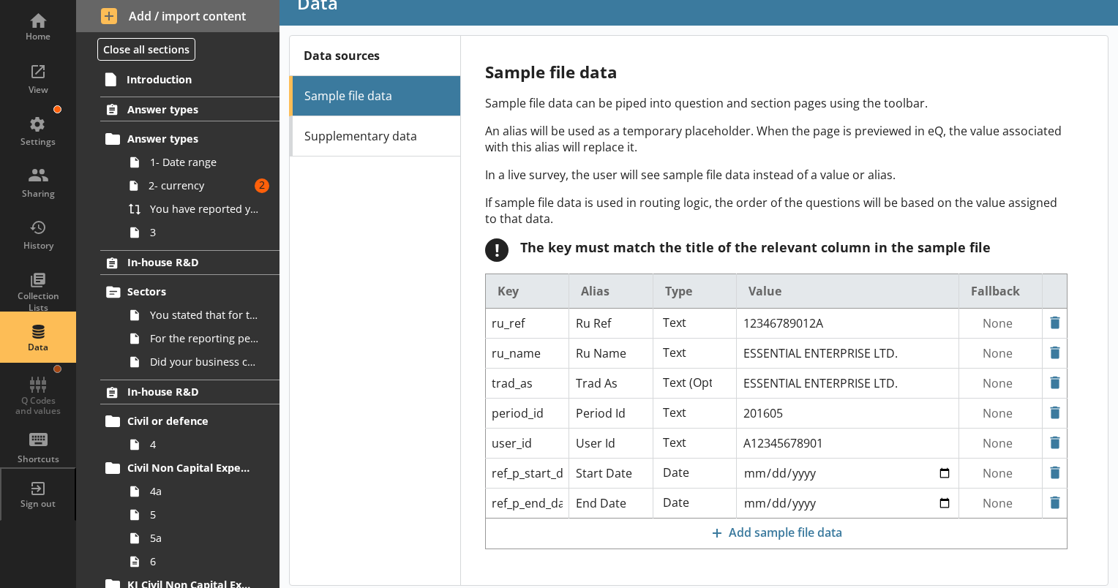
scroll to position [50, 0]
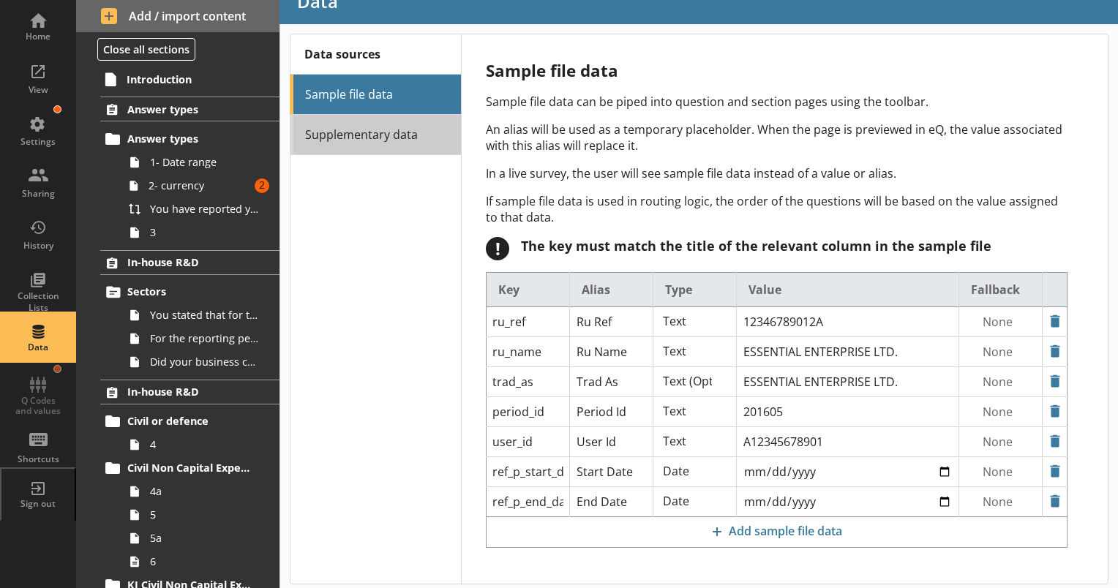
click at [394, 126] on link "Supplementary data" at bounding box center [375, 135] width 171 height 40
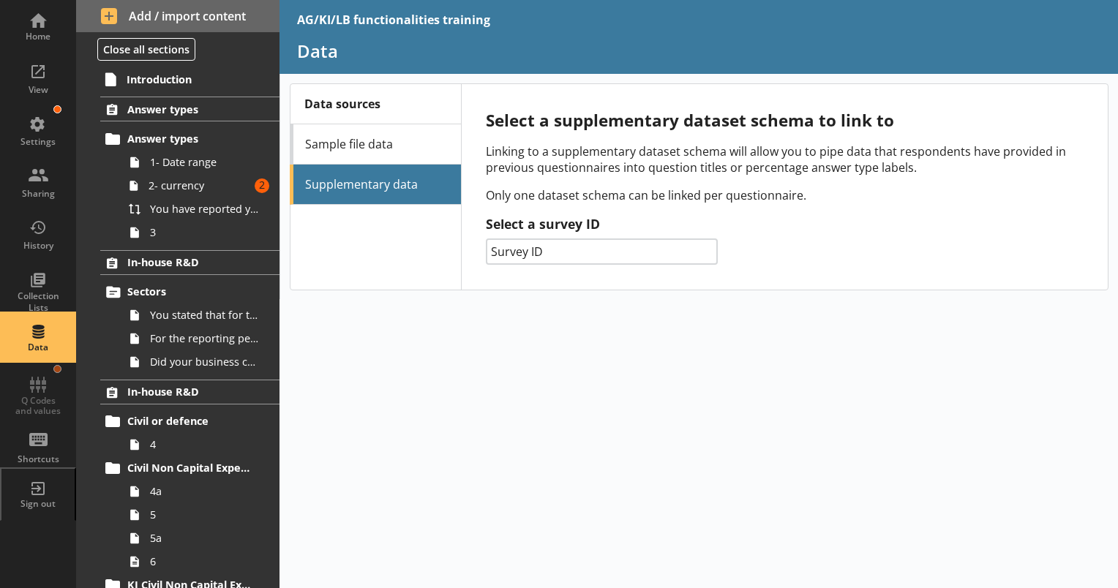
click at [531, 258] on select "Survey ID 014 - Prodcom 132 - PPI 061 - SPPI 133 - EPI 156 - IPI 141 - [PERSON_…" at bounding box center [602, 252] width 232 height 26
click at [422, 238] on div "Data sources Sample file data Supplementary data" at bounding box center [375, 187] width 171 height 206
click at [206, 322] on link "You stated that for the period [From] to [To], [Ru Name] carried out in-house R…" at bounding box center [201, 315] width 157 height 23
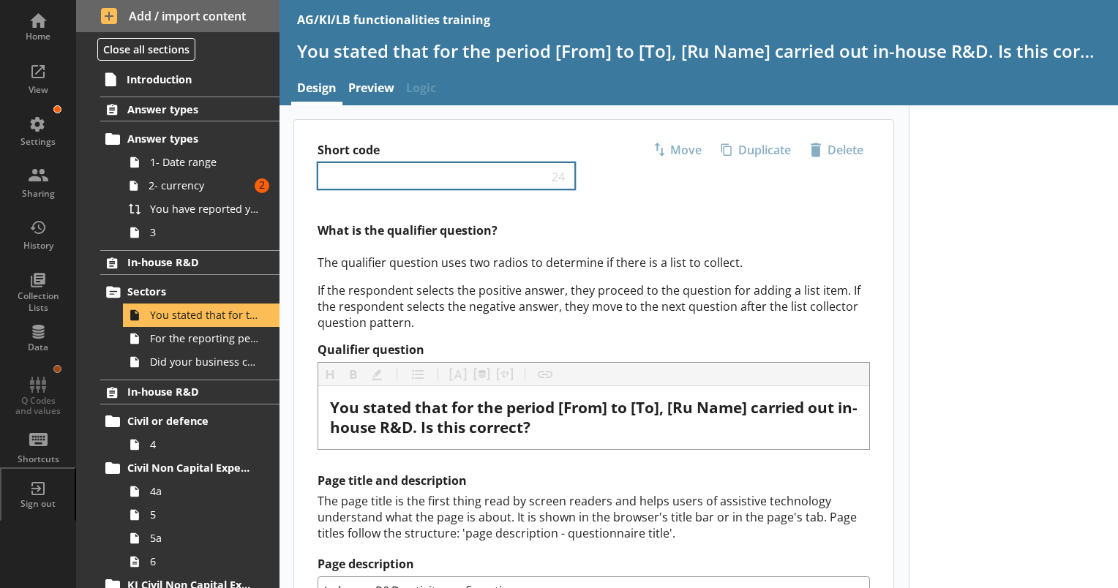
click at [550, 172] on span "24" at bounding box center [559, 176] width 20 height 14
click at [505, 169] on input "Short code" at bounding box center [436, 176] width 224 height 14
click at [511, 237] on h2 "What is the qualifier question?" at bounding box center [594, 231] width 553 height 16
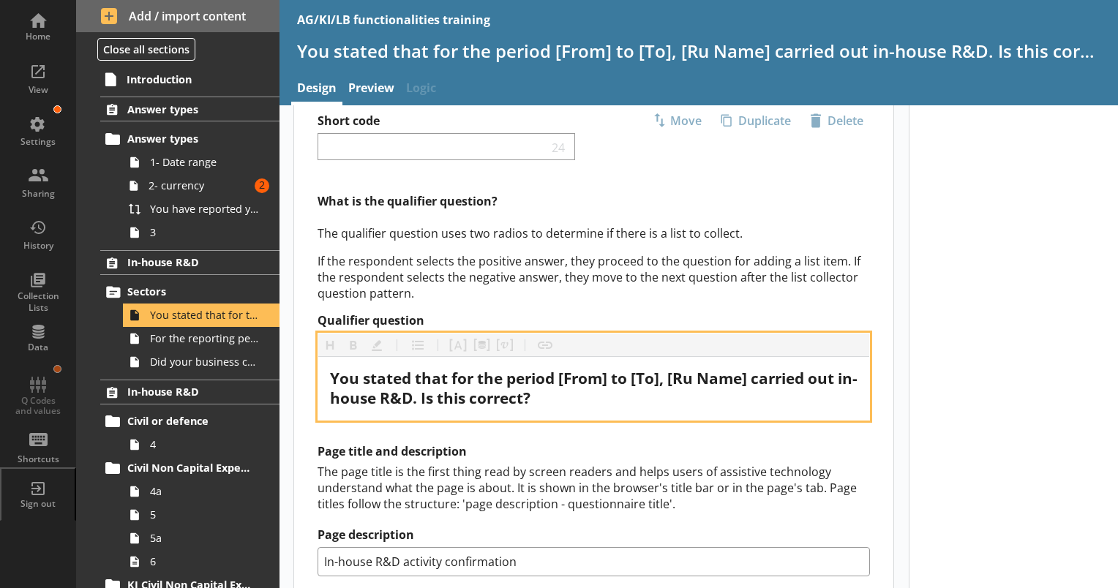
click at [595, 381] on span "You stated that for the period [From] to [To], [Ru Name] carried out in-house R…" at bounding box center [594, 388] width 528 height 40
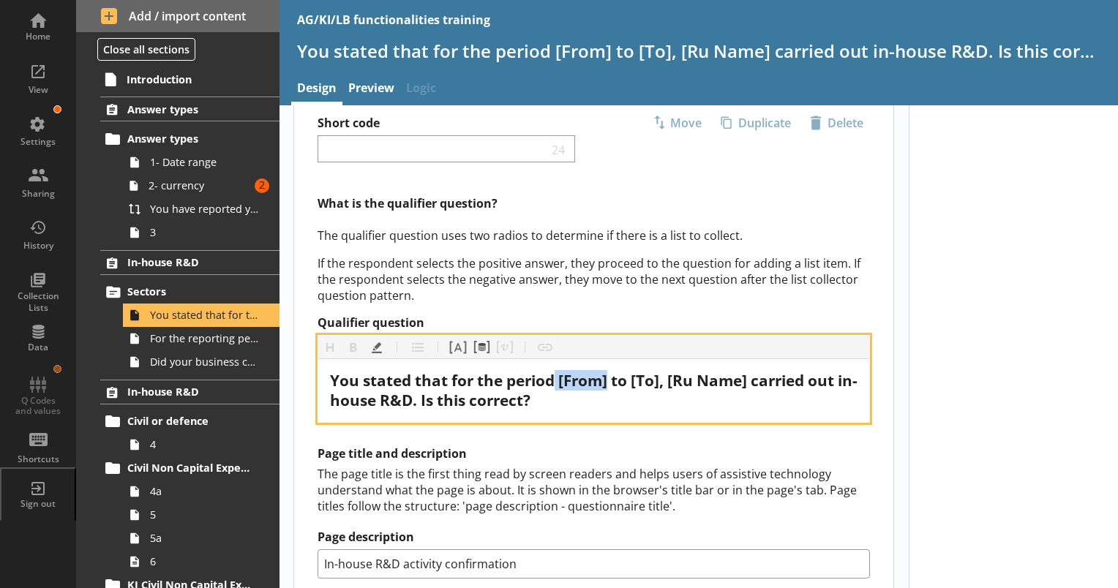
drag, startPoint x: 612, startPoint y: 376, endPoint x: 557, endPoint y: 375, distance: 54.9
click at [557, 375] on span "You stated that for the period [From] to [To], [Ru Name] carried out in-house R…" at bounding box center [594, 390] width 528 height 40
click at [375, 343] on button "Highlight" at bounding box center [376, 347] width 23 height 23
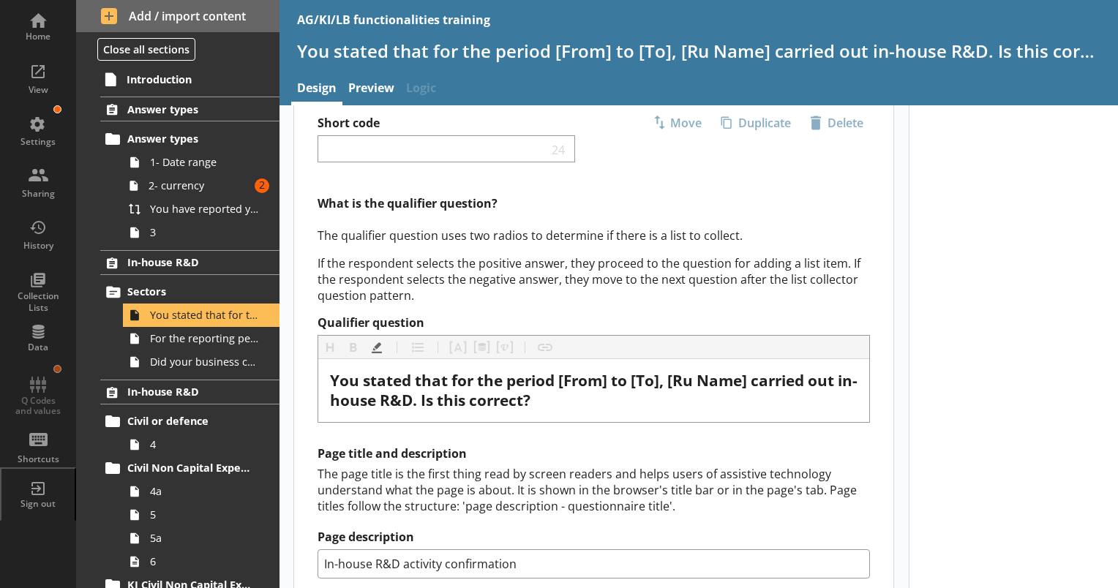
click at [450, 491] on div "The page title is the first thing read by screen readers and helps users of ass…" at bounding box center [594, 490] width 553 height 48
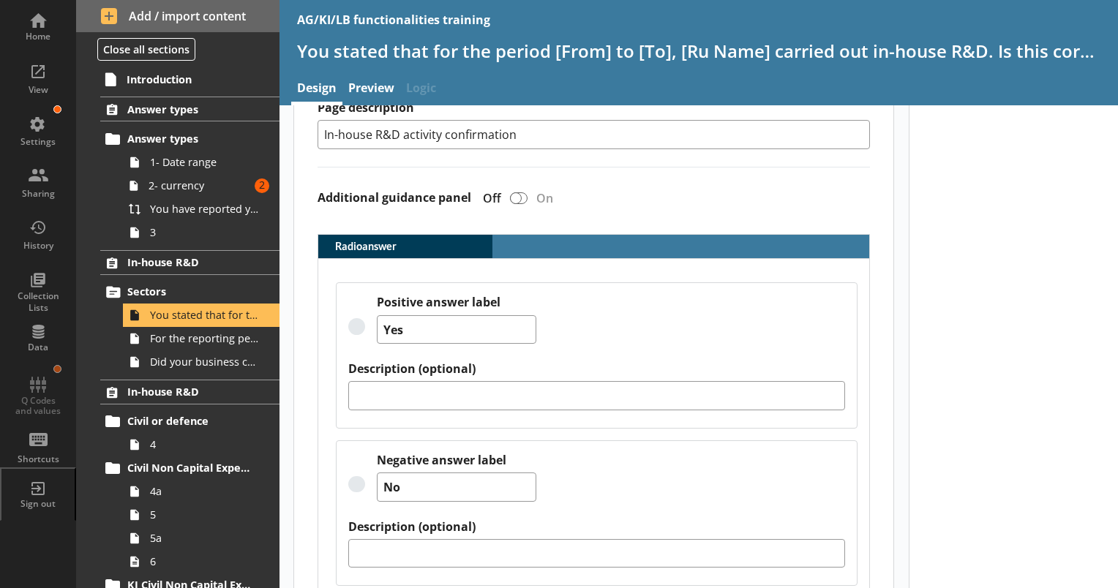
scroll to position [501, 0]
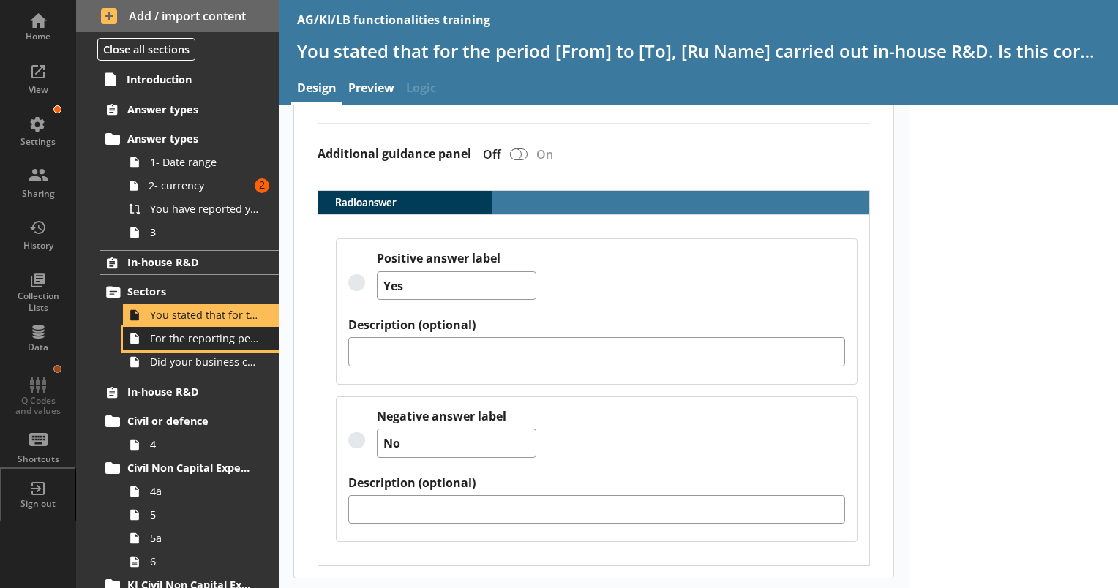
click at [219, 340] on span "For the reporting period, for which of the following product codes has your bus…" at bounding box center [205, 339] width 110 height 14
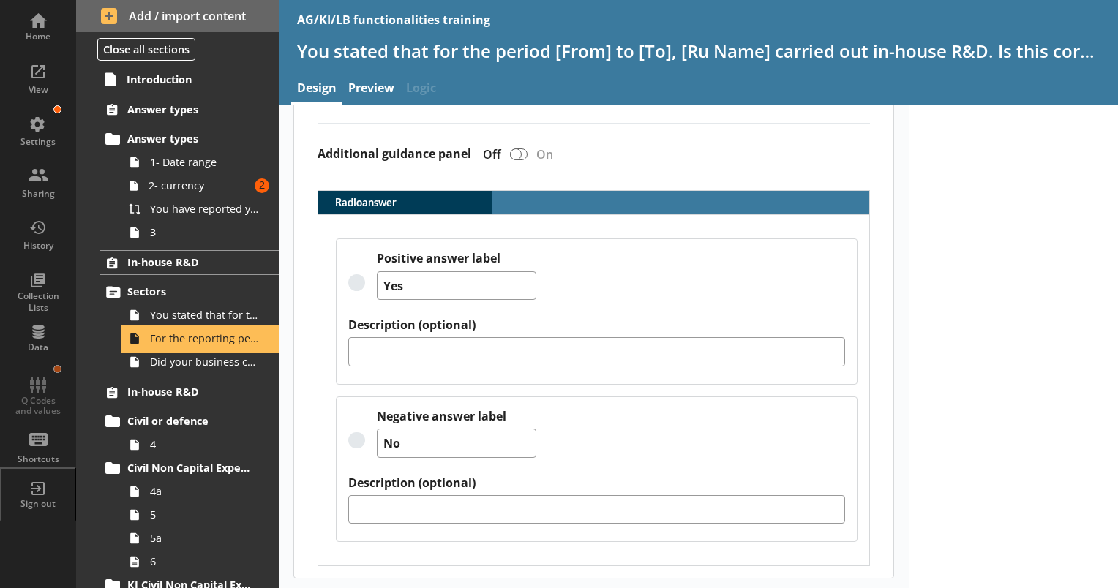
type textarea "x"
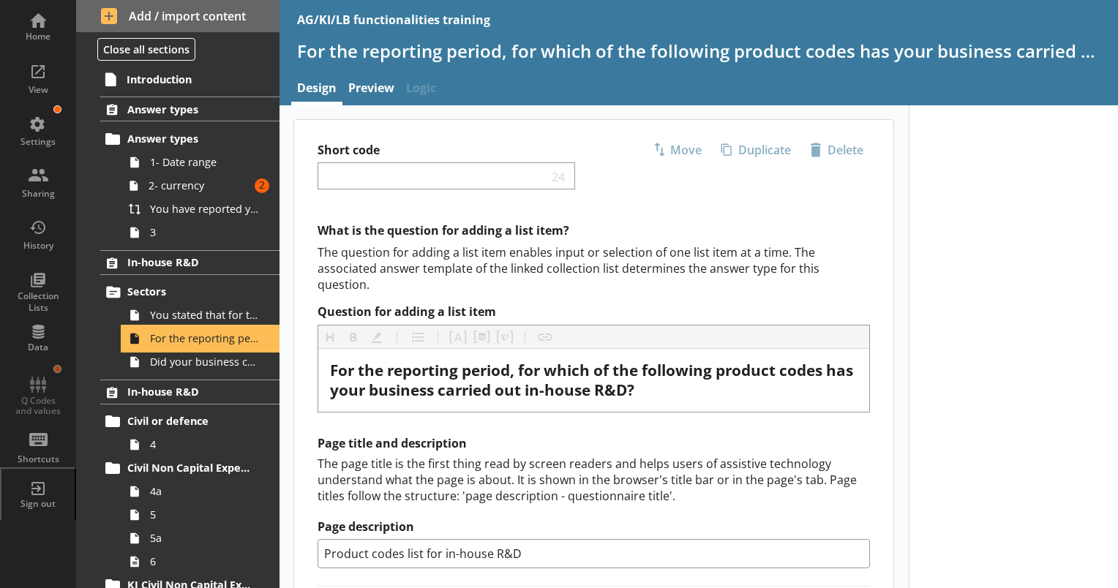
scroll to position [29, 0]
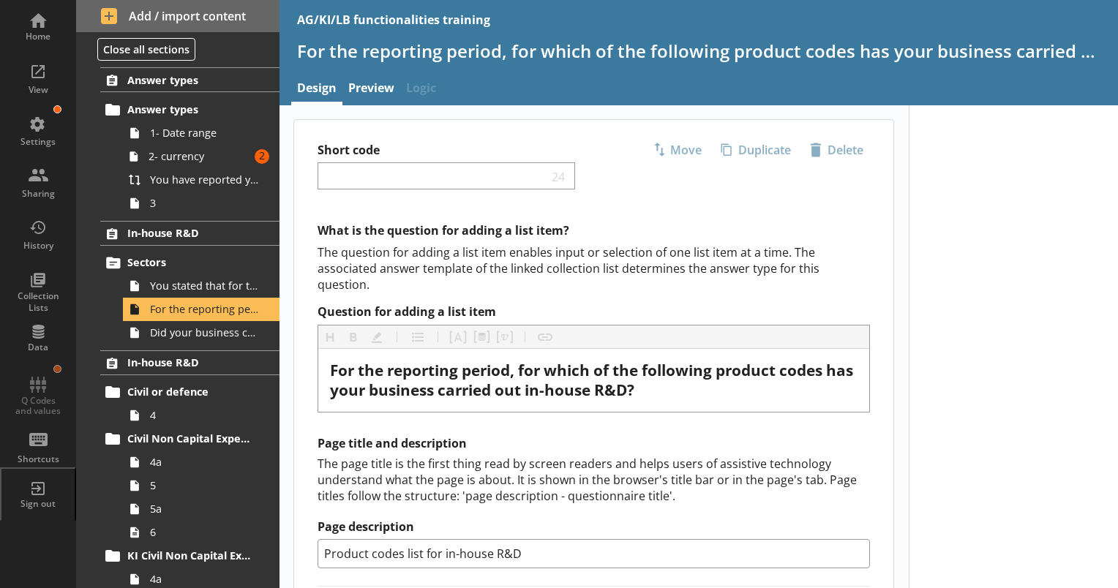
click at [633, 427] on div "What is the question for adding a list item? The question for adding a list ite…" at bounding box center [593, 485] width 599 height 524
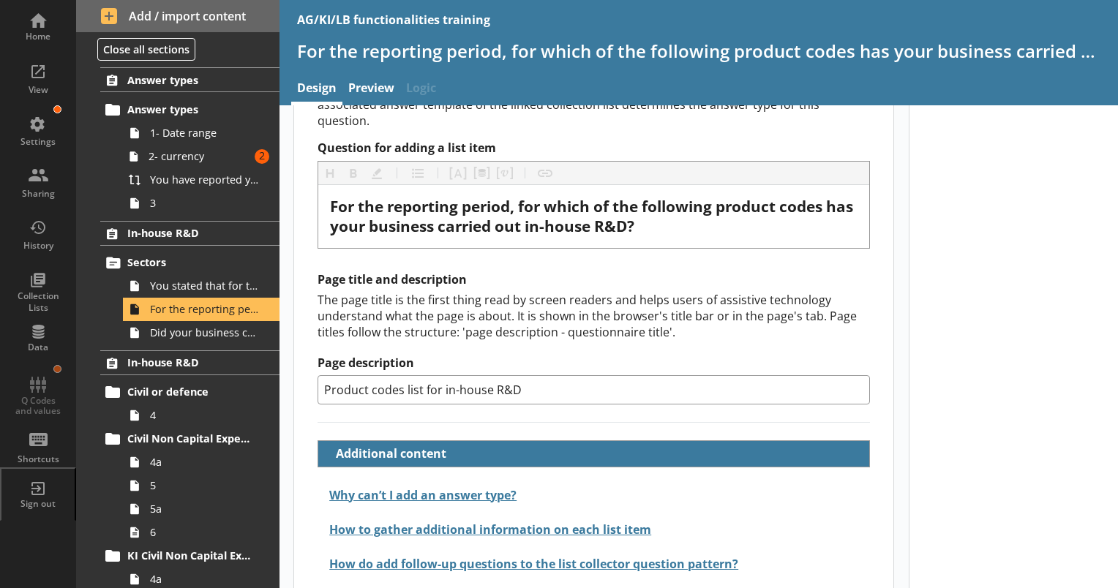
scroll to position [182, 0]
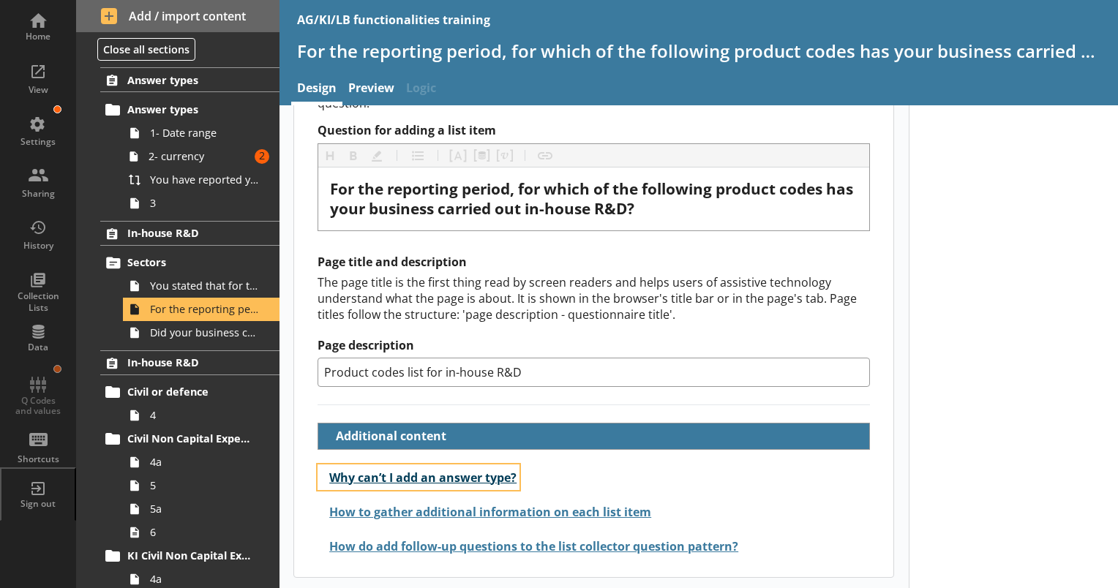
click at [446, 468] on button "Why can’t I add an answer type?" at bounding box center [419, 478] width 202 height 26
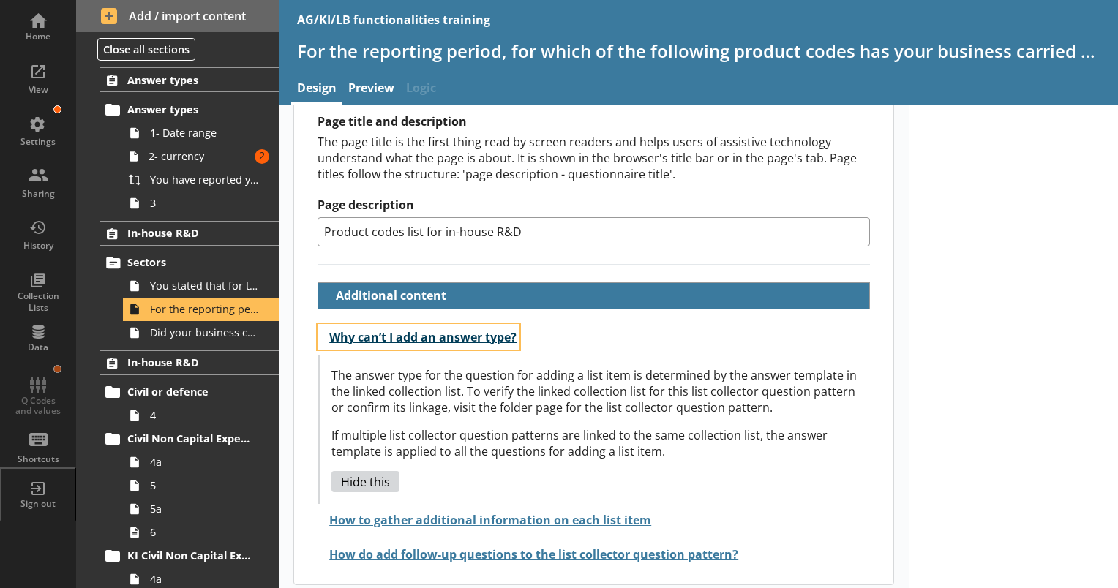
scroll to position [325, 0]
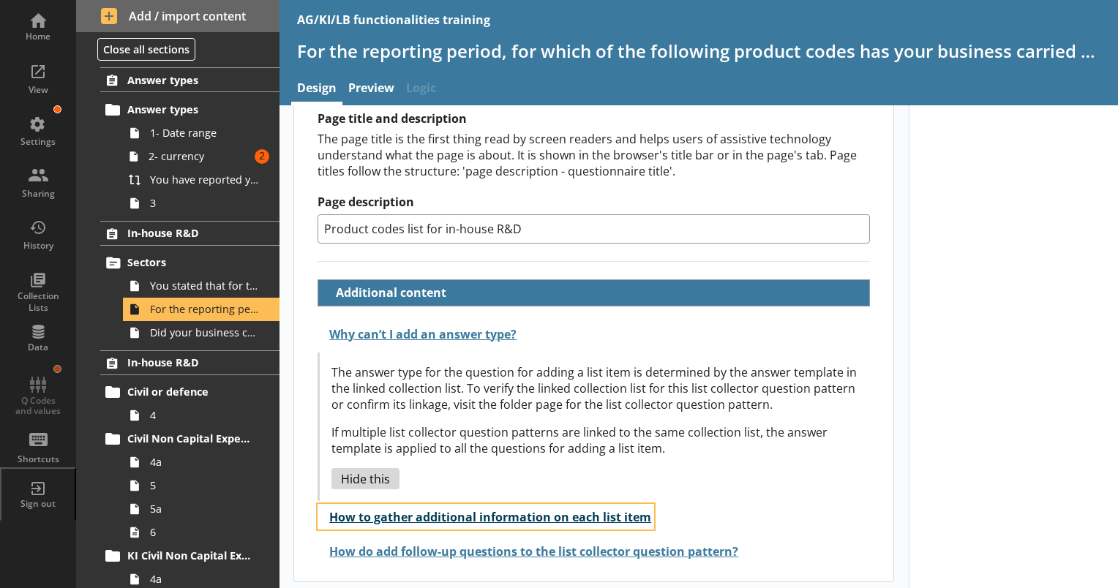
click at [460, 516] on button "How to gather additional information on each list item" at bounding box center [486, 517] width 337 height 26
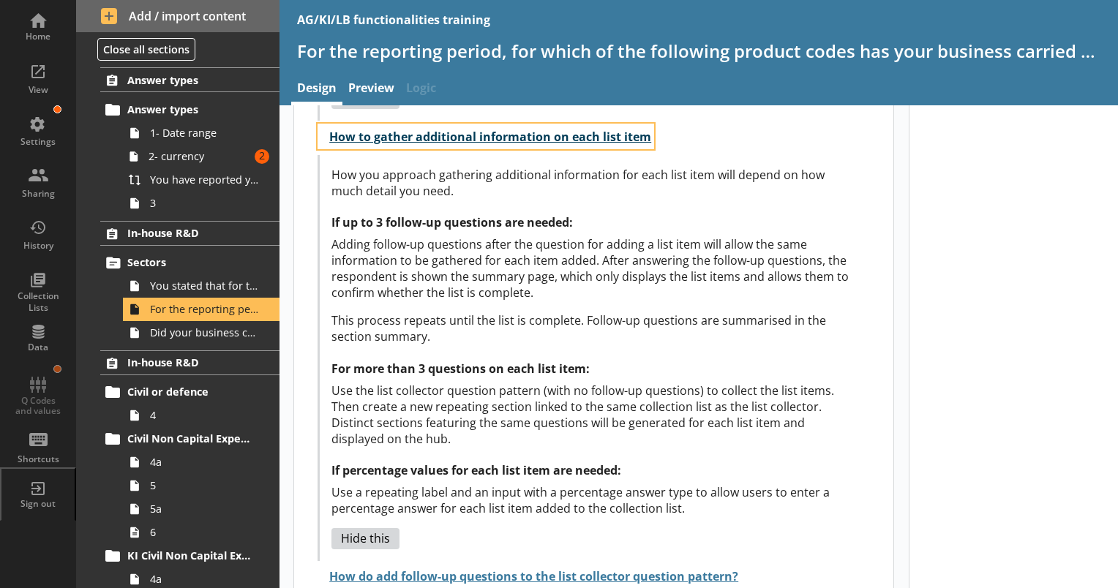
scroll to position [726, 0]
